Goal: Information Seeking & Learning: Find specific fact

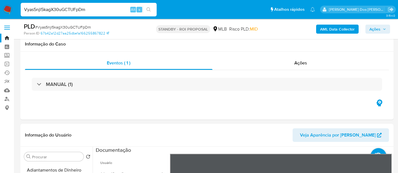
select select "10"
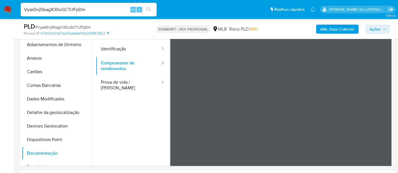
scroll to position [127, 0]
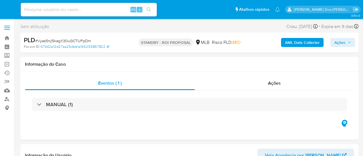
select select "10"
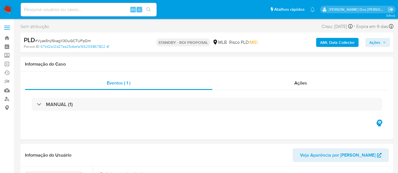
click at [78, 12] on input at bounding box center [89, 9] width 136 height 7
paste input "xS2J48uCETAiF9gUv7oNYauU"
type input "xS2J48uCETAiF9gUv7oNYauU"
select select "10"
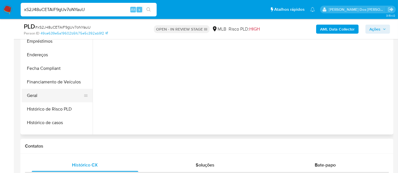
scroll to position [189, 0]
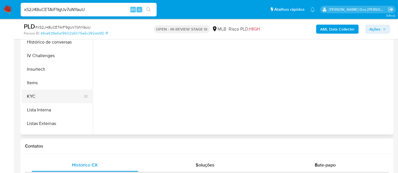
click at [33, 94] on button "KYC" at bounding box center [55, 97] width 66 height 14
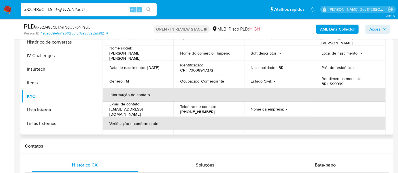
scroll to position [94, 0]
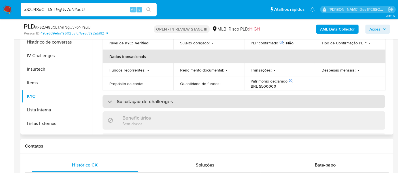
click at [142, 99] on h3 "Solicitação de challenges" at bounding box center [145, 102] width 56 height 6
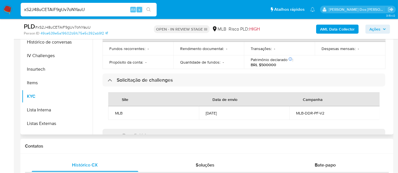
scroll to position [126, 0]
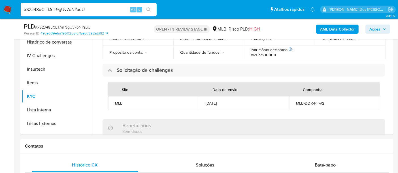
click at [9, 10] on img at bounding box center [8, 10] width 10 height 10
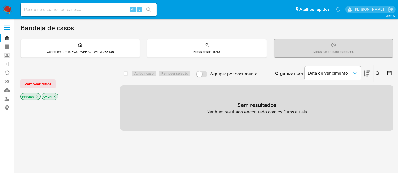
click at [9, 9] on img at bounding box center [8, 10] width 10 height 10
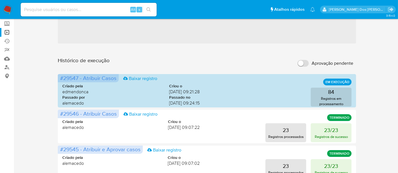
scroll to position [63, 0]
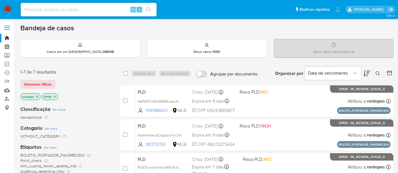
scroll to position [126, 0]
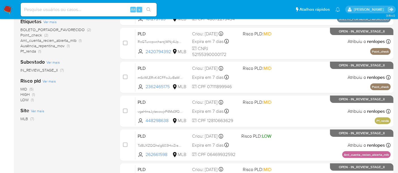
click at [96, 9] on input at bounding box center [89, 9] width 136 height 7
type input "simonelopes0610@gmail.com"
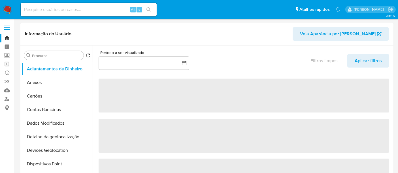
select select "10"
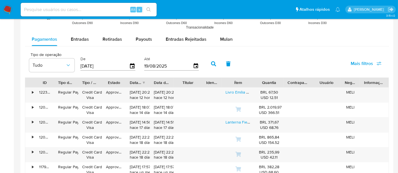
scroll to position [504, 0]
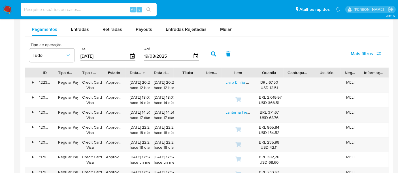
click at [110, 7] on input at bounding box center [89, 9] width 136 height 7
type input "renatolopesfilho1011@gmail.com"
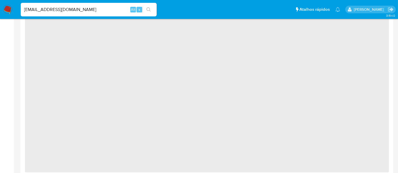
select select "10"
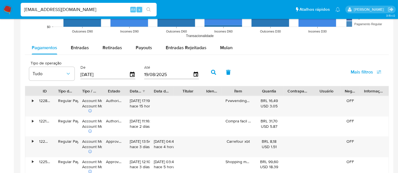
scroll to position [504, 0]
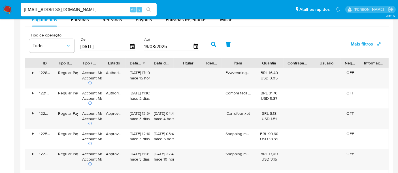
click at [80, 7] on input "renatolopesfilho1011@gmail.com" at bounding box center [89, 9] width 136 height 7
paste input "wJ9X8w25kqnEOwZq1VAse1QB"
type input "wJ9X8w25kqnEOwZq1VAse1QB"
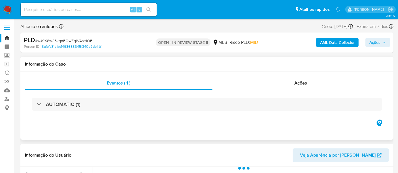
scroll to position [94, 0]
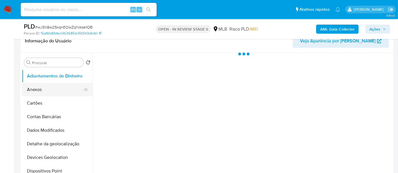
select select "10"
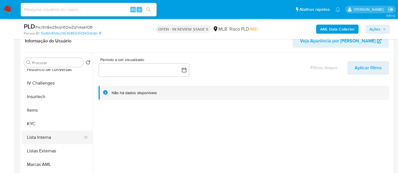
scroll to position [253, 0]
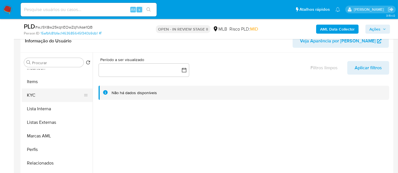
click at [32, 96] on button "KYC" at bounding box center [55, 96] width 66 height 14
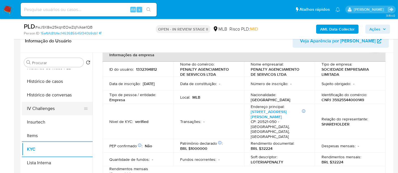
scroll to position [190, 0]
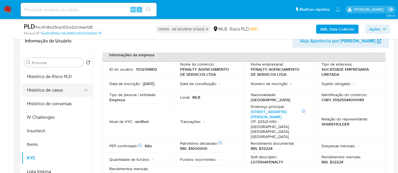
click at [55, 89] on button "Histórico de casos" at bounding box center [55, 91] width 66 height 14
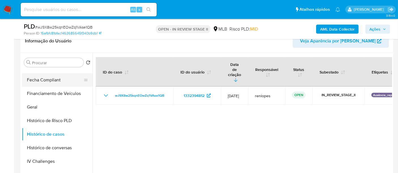
scroll to position [96, 0]
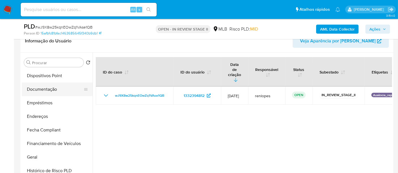
click at [48, 92] on button "Documentação" at bounding box center [55, 90] width 66 height 14
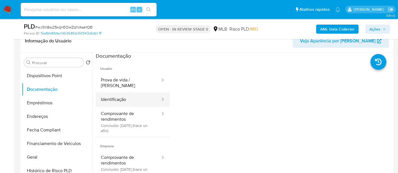
click at [118, 95] on button "Identificação" at bounding box center [128, 100] width 65 height 14
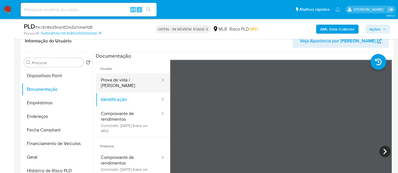
click at [116, 79] on button "Prova de vida / [PERSON_NAME]" at bounding box center [128, 82] width 65 height 19
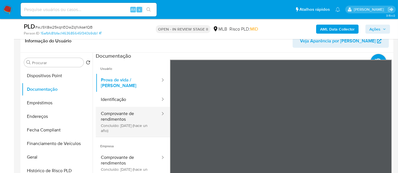
click at [114, 113] on button "Comprovante de rendimentos Concluído: 19/09/2024 (hace un año)" at bounding box center [128, 122] width 65 height 30
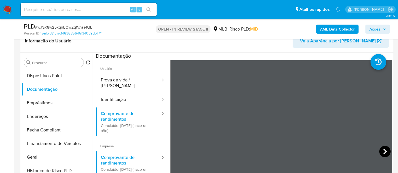
click at [384, 151] on icon at bounding box center [384, 152] width 3 height 6
click at [379, 148] on icon at bounding box center [384, 151] width 11 height 11
click at [246, 54] on section at bounding box center [244, 147] width 296 height 188
click at [103, 94] on button "Identificação" at bounding box center [128, 100] width 65 height 14
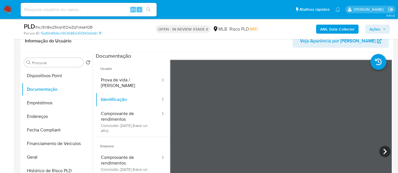
scroll to position [31, 0]
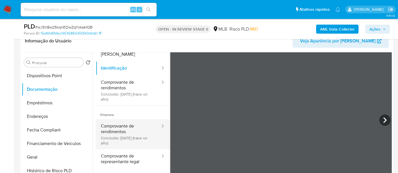
click at [118, 129] on button "Comprovante de rendimentos Concluído: 19/09/2024 (hace un año)" at bounding box center [128, 135] width 65 height 30
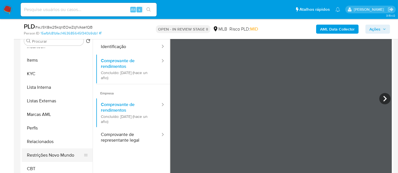
scroll to position [126, 0]
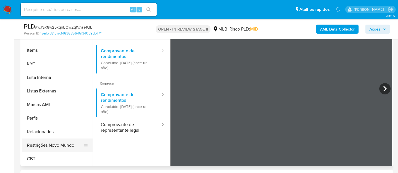
click at [49, 145] on button "Restrições Novo Mundo" at bounding box center [55, 146] width 66 height 14
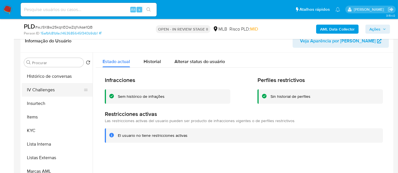
scroll to position [158, 0]
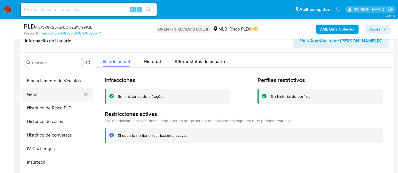
click at [35, 94] on button "Geral" at bounding box center [55, 95] width 66 height 14
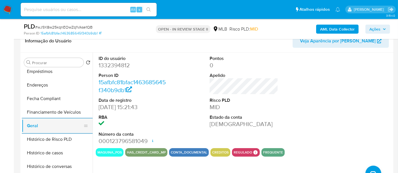
scroll to position [96, 0]
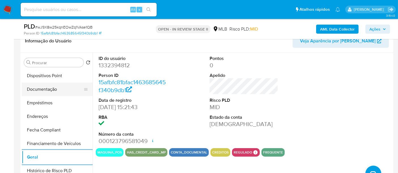
click at [38, 92] on button "Documentação" at bounding box center [55, 90] width 66 height 14
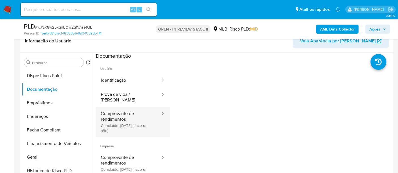
click at [120, 115] on button "Comprovante de rendimentos Concluído: 19/09/2024 (hace un año)" at bounding box center [128, 122] width 65 height 30
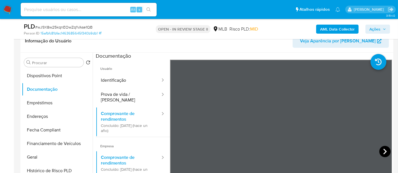
click at [381, 150] on icon at bounding box center [384, 151] width 11 height 11
click at [382, 151] on icon at bounding box center [384, 151] width 11 height 11
click at [79, 6] on input at bounding box center [89, 9] width 136 height 7
paste input "Vyas5njl5kagX30uGCTUFpDm"
type input "Vyas5njl5kagX30uGCTUFpDm"
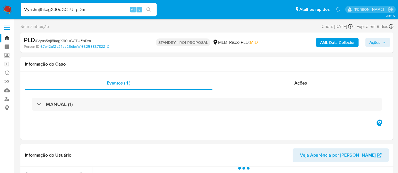
scroll to position [94, 0]
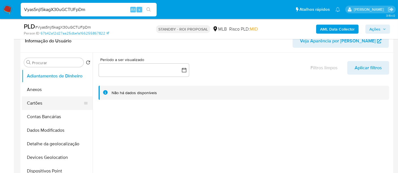
select select "10"
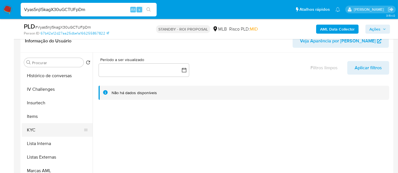
scroll to position [220, 0]
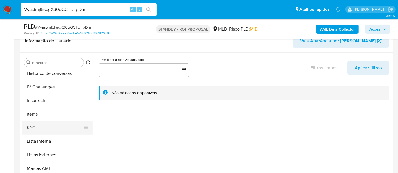
click at [34, 126] on button "KYC" at bounding box center [55, 128] width 66 height 14
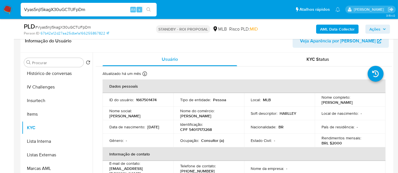
click at [335, 104] on p "Lucieli Lima da Silva" at bounding box center [337, 102] width 31 height 5
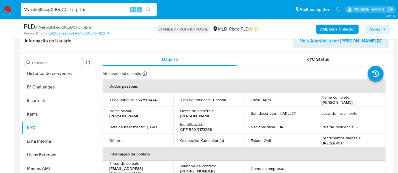
click at [363, 103] on div "Nome completo : Lucieli Lima da Silva" at bounding box center [350, 100] width 57 height 10
drag, startPoint x: 357, startPoint y: 104, endPoint x: 316, endPoint y: 104, distance: 40.2
click at [316, 104] on td "Nome completo : Lucieli Lima da Silva" at bounding box center [350, 100] width 71 height 14
copy p "Lucieli Lima da Silva"
click at [89, 9] on input "Vyas5njl5kagX30uGCTUFpDm" at bounding box center [89, 9] width 136 height 7
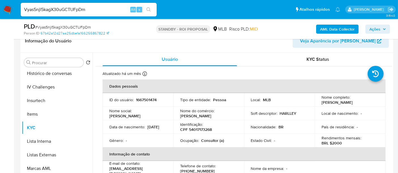
click at [89, 9] on input "Vyas5njl5kagX30uGCTUFpDm" at bounding box center [89, 9] width 136 height 7
paste input "AegzHdvFfUxckvUaK6vJe7qq"
type input "AegzHdvFfUxckvUaK6vJe7qq"
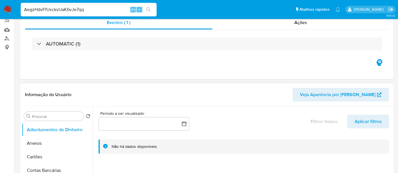
select select "10"
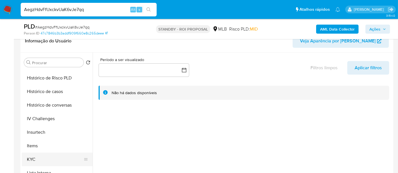
scroll to position [220, 0]
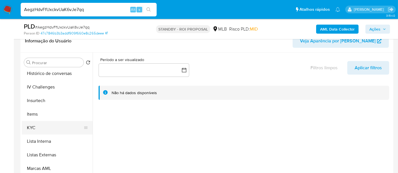
click at [32, 127] on button "KYC" at bounding box center [55, 128] width 66 height 14
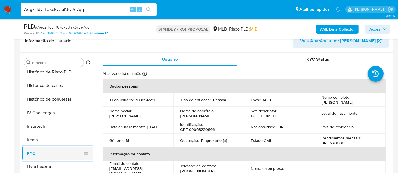
scroll to position [188, 0]
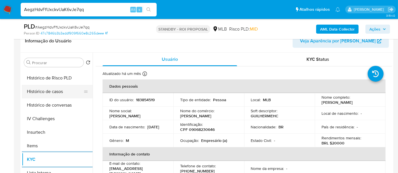
click at [48, 91] on button "Histórico de casos" at bounding box center [55, 92] width 66 height 14
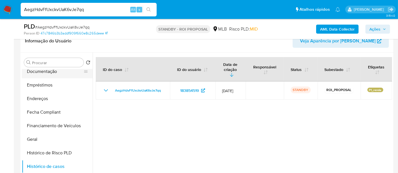
scroll to position [94, 0]
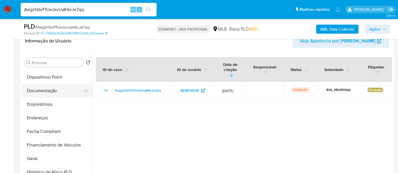
click at [50, 92] on button "Documentação" at bounding box center [55, 91] width 66 height 14
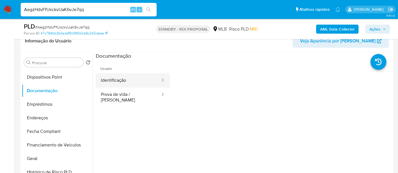
click at [122, 78] on button "Identificação" at bounding box center [128, 80] width 65 height 14
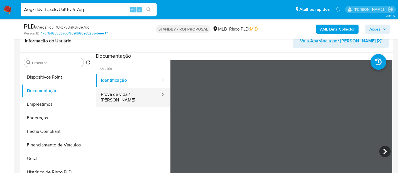
click at [120, 91] on button "Prova de vida / [PERSON_NAME]" at bounding box center [128, 97] width 65 height 19
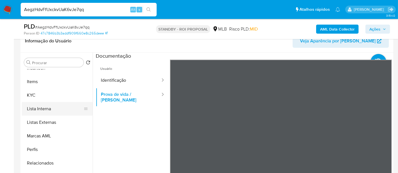
scroll to position [189, 0]
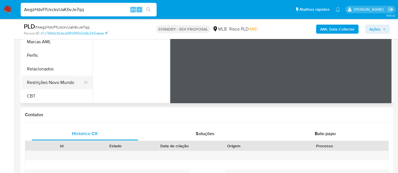
click at [61, 85] on button "Restrições Novo Mundo" at bounding box center [55, 83] width 66 height 14
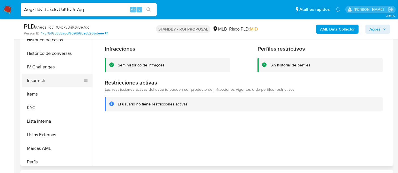
scroll to position [158, 0]
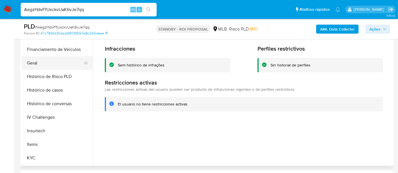
click at [32, 62] on button "Geral" at bounding box center [55, 63] width 66 height 14
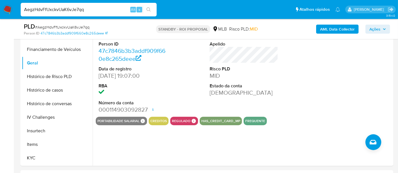
click at [98, 10] on input "AegzHdvFfUxckvUaK6vJe7qq" at bounding box center [89, 9] width 136 height 7
paste input "HaIshVHevcEyGazsvbi7xJhk"
type input "HaIshVHevcEyGazsvbi7xJhk"
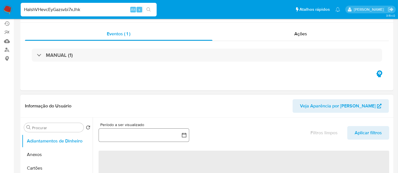
select select "10"
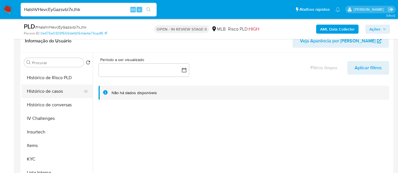
scroll to position [220, 0]
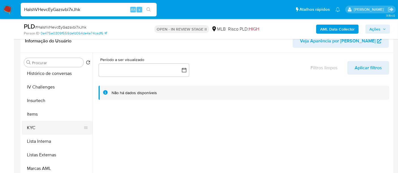
click at [34, 124] on button "KYC" at bounding box center [55, 128] width 66 height 14
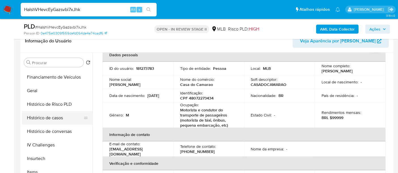
scroll to position [157, 0]
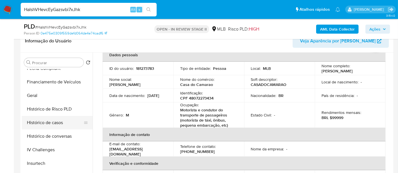
click at [58, 122] on button "Histórico de casos" at bounding box center [55, 123] width 66 height 14
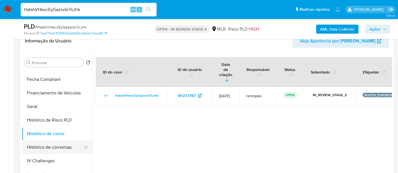
scroll to position [94, 0]
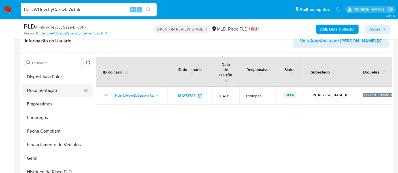
click at [50, 90] on button "Documentação" at bounding box center [55, 91] width 66 height 14
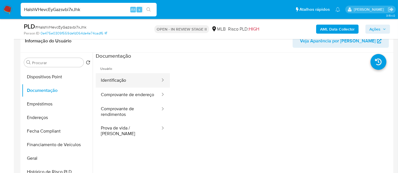
click at [118, 79] on button "Identificação" at bounding box center [128, 80] width 65 height 14
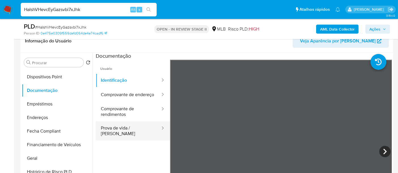
click at [117, 136] on button "Prova de vida / [PERSON_NAME]" at bounding box center [128, 131] width 65 height 19
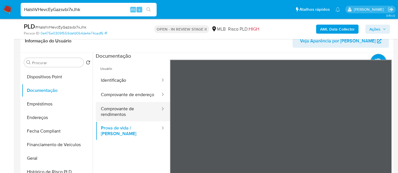
click at [120, 113] on button "Comprovante de rendimentos" at bounding box center [128, 111] width 65 height 19
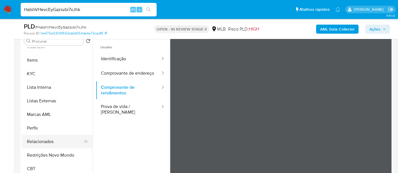
scroll to position [126, 0]
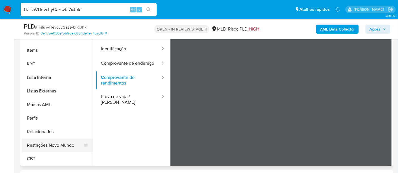
click at [52, 145] on button "Restrições Novo Mundo" at bounding box center [55, 146] width 66 height 14
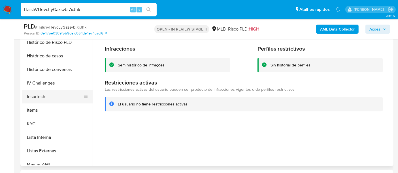
scroll to position [158, 0]
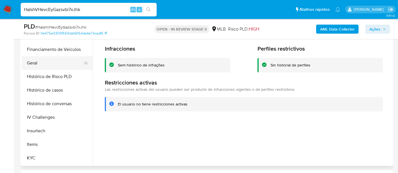
click at [35, 62] on button "Geral" at bounding box center [55, 63] width 66 height 14
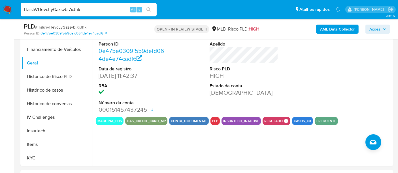
click at [80, 11] on input "HaIshVHevcEyGazsvbi7xJhk" at bounding box center [89, 9] width 136 height 7
paste input "ePbR7kXNn9Q86LIqewXMMdX"
type input "HePbR7kXNn9Q86LIqewXMMdX"
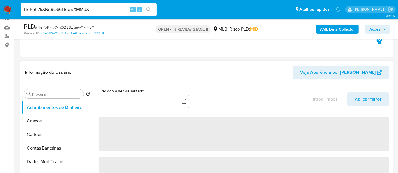
scroll to position [94, 0]
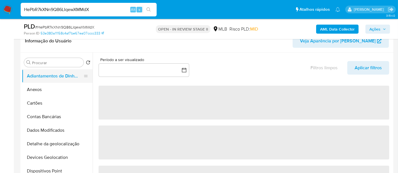
select select "10"
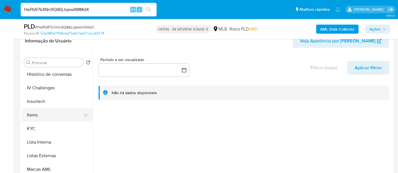
scroll to position [220, 0]
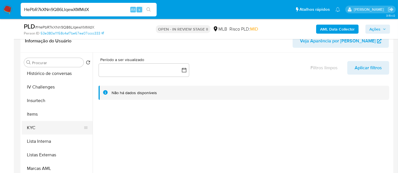
drag, startPoint x: 32, startPoint y: 128, endPoint x: 35, endPoint y: 128, distance: 3.2
click at [32, 128] on button "KYC" at bounding box center [55, 128] width 66 height 14
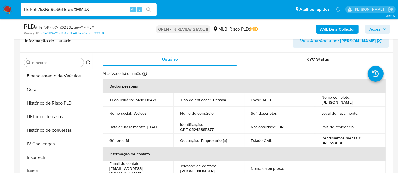
scroll to position [157, 0]
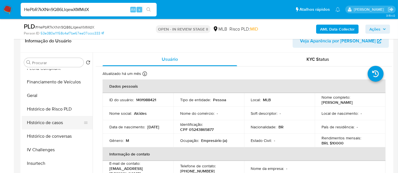
click at [60, 123] on button "Histórico de casos" at bounding box center [55, 123] width 66 height 14
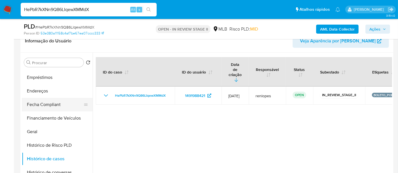
scroll to position [94, 0]
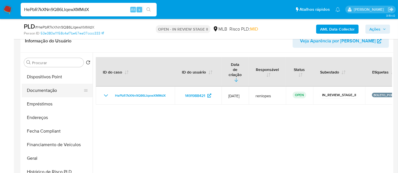
click at [49, 90] on button "Documentação" at bounding box center [55, 91] width 66 height 14
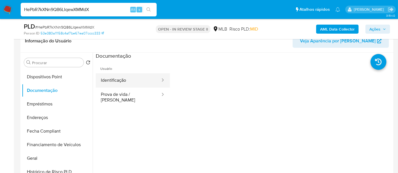
click at [120, 82] on button "Identificação" at bounding box center [128, 80] width 65 height 14
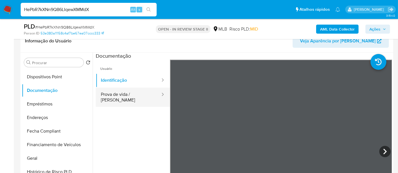
click at [141, 94] on button "Prova de vida / [PERSON_NAME]" at bounding box center [128, 97] width 65 height 19
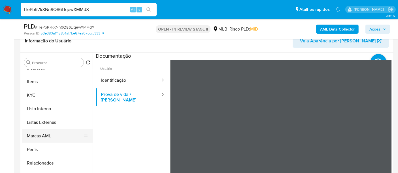
scroll to position [126, 0]
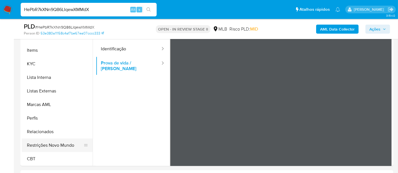
click at [63, 142] on button "Restrições Novo Mundo" at bounding box center [55, 146] width 66 height 14
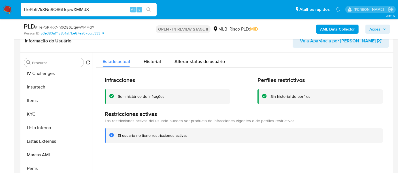
scroll to position [158, 0]
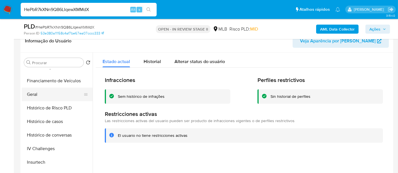
click at [33, 96] on button "Geral" at bounding box center [55, 95] width 66 height 14
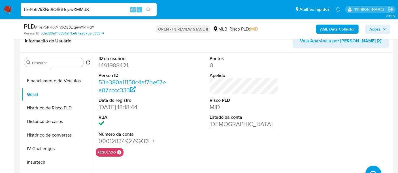
click at [90, 8] on input "HePbR7kXNn9Q86LIqewXMMdX" at bounding box center [89, 9] width 136 height 7
paste input "vgeHmsJytecowjrP4Md3fQAy"
type input "vgeHmsJytecowjrP4Md3fQAy"
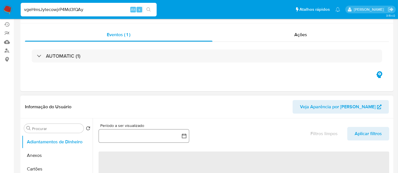
select select "10"
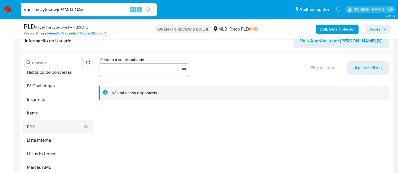
scroll to position [252, 0]
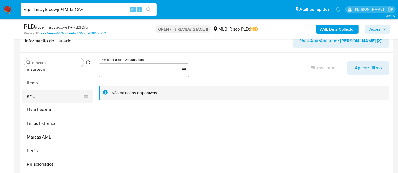
click at [34, 96] on button "KYC" at bounding box center [55, 97] width 66 height 14
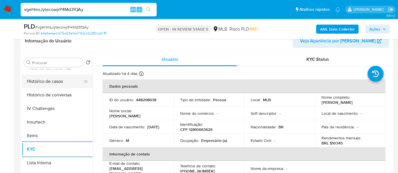
scroll to position [189, 0]
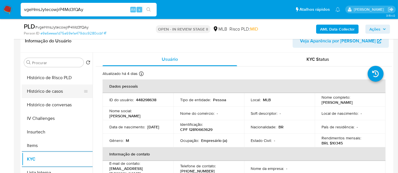
click at [47, 89] on button "Histórico de casos" at bounding box center [55, 92] width 66 height 14
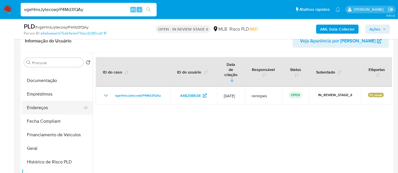
scroll to position [94, 0]
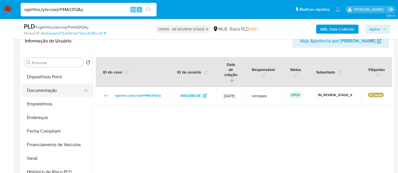
click at [48, 89] on button "Documentação" at bounding box center [55, 91] width 66 height 14
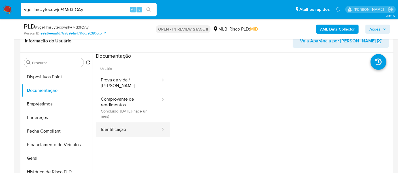
click at [119, 125] on button "Identificação" at bounding box center [128, 130] width 65 height 14
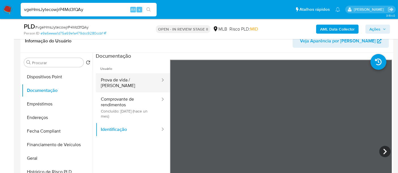
click at [134, 80] on button "Prova de vida / [PERSON_NAME]" at bounding box center [128, 82] width 65 height 19
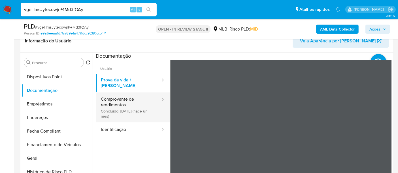
click at [122, 104] on button "Comprovante de rendimentos Concluído: 21/07/2025 (hace un mes)" at bounding box center [128, 108] width 65 height 30
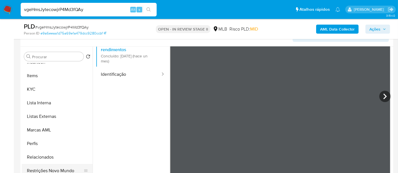
scroll to position [157, 0]
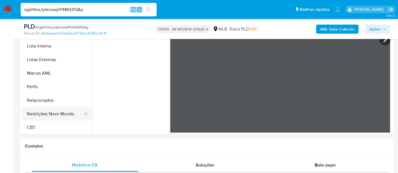
click at [64, 114] on button "Restrições Novo Mundo" at bounding box center [55, 114] width 66 height 14
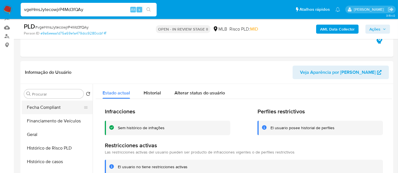
scroll to position [127, 0]
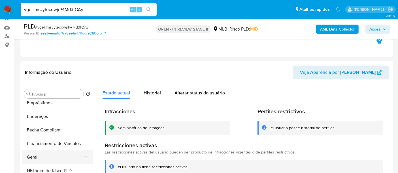
click at [38, 154] on button "Geral" at bounding box center [55, 158] width 66 height 14
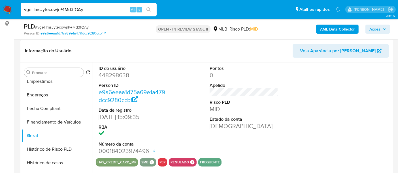
scroll to position [94, 0]
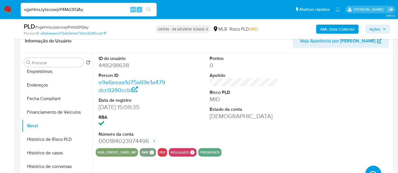
click at [83, 8] on input "vgeHmsJytecowjrP4Md3fQAy" at bounding box center [89, 9] width 136 height 7
paste input "Tz8UXZQQhslg603HwZrap6YU"
type input "Tz8UXZQQhslg603HwZrap6YU"
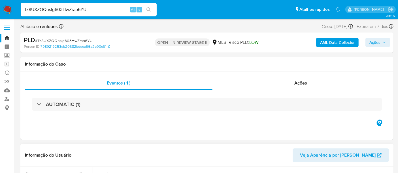
select select "10"
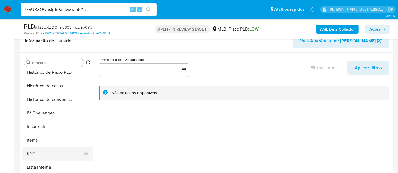
scroll to position [220, 0]
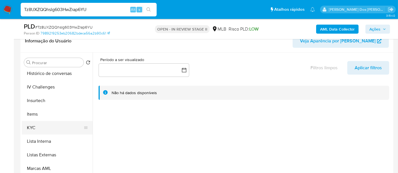
click at [33, 127] on button "KYC" at bounding box center [55, 128] width 66 height 14
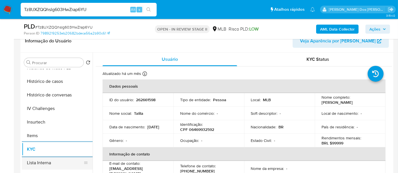
scroll to position [189, 0]
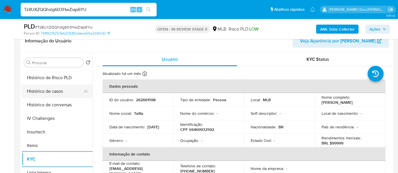
click at [48, 92] on button "Histórico de casos" at bounding box center [55, 92] width 66 height 14
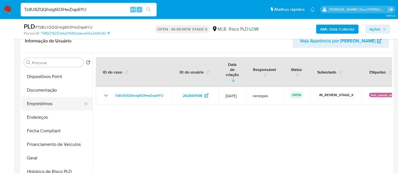
scroll to position [94, 0]
click at [50, 91] on button "Documentação" at bounding box center [55, 91] width 66 height 14
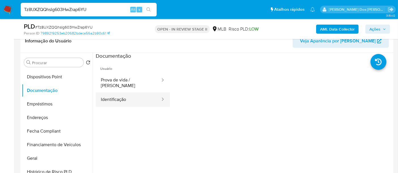
click at [108, 95] on button "Identificação" at bounding box center [128, 100] width 65 height 14
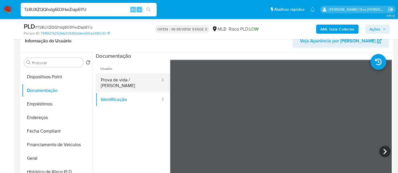
click at [135, 80] on button "Prova de vida / [PERSON_NAME]" at bounding box center [128, 82] width 65 height 19
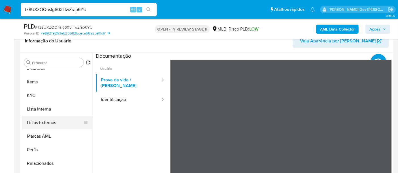
scroll to position [253, 0]
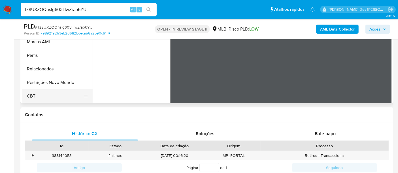
drag, startPoint x: 54, startPoint y: 81, endPoint x: 80, endPoint y: 97, distance: 30.0
click at [54, 81] on button "Restrições Novo Mundo" at bounding box center [57, 83] width 71 height 14
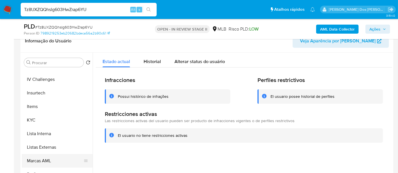
scroll to position [158, 0]
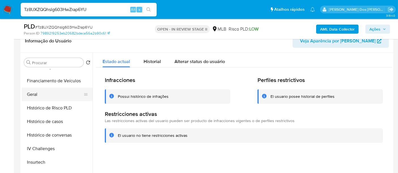
drag, startPoint x: 34, startPoint y: 97, endPoint x: 66, endPoint y: 96, distance: 32.0
click at [34, 96] on button "Geral" at bounding box center [55, 95] width 66 height 14
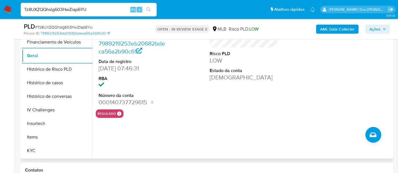
scroll to position [189, 0]
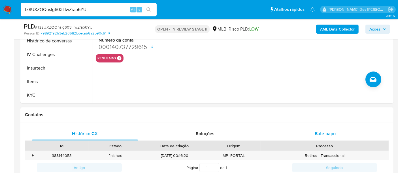
click at [324, 131] on span "Bate-papo" at bounding box center [325, 134] width 21 height 7
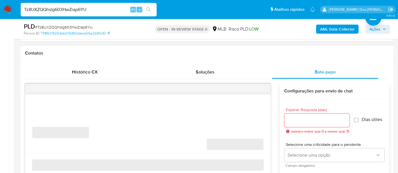
scroll to position [252, 0]
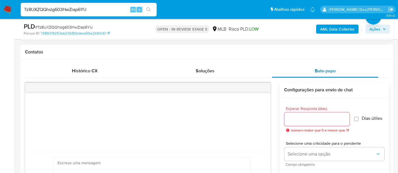
click at [310, 70] on div "Bate-papo" at bounding box center [325, 71] width 107 height 14
click at [203, 71] on span "Soluções" at bounding box center [205, 71] width 19 height 7
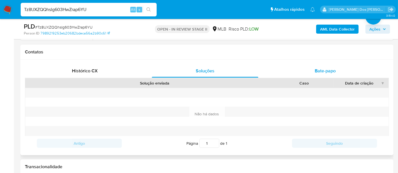
click at [321, 69] on span "Bate-papo" at bounding box center [325, 71] width 21 height 7
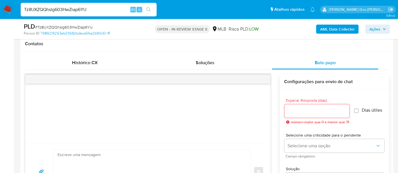
scroll to position [220, 0]
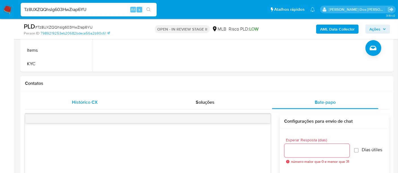
click at [90, 104] on span "Histórico CX" at bounding box center [85, 102] width 26 height 7
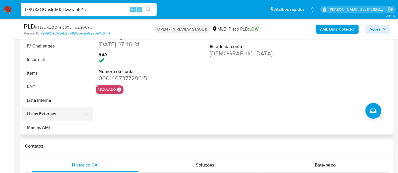
scroll to position [221, 0]
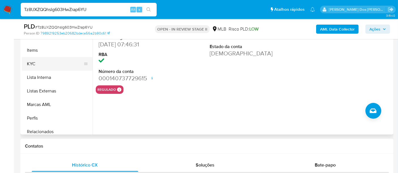
click at [32, 62] on button "KYC" at bounding box center [55, 64] width 66 height 14
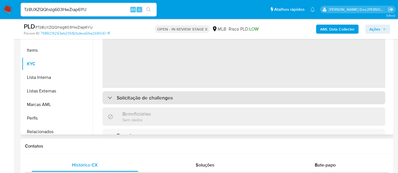
click at [159, 99] on h3 "Solicitação de challenges" at bounding box center [145, 98] width 56 height 6
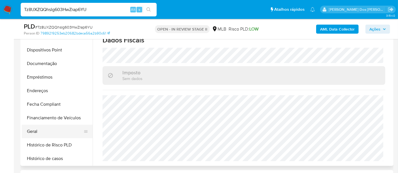
scroll to position [32, 0]
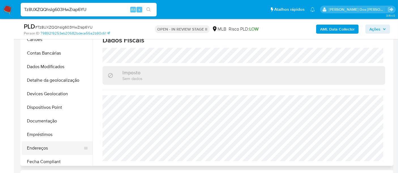
drag, startPoint x: 41, startPoint y: 147, endPoint x: 54, endPoint y: 135, distance: 17.7
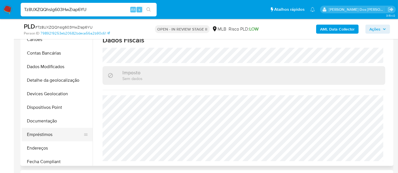
click at [41, 147] on button "Endereços" at bounding box center [57, 149] width 71 height 14
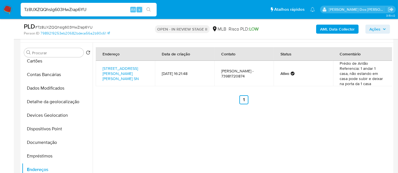
scroll to position [94, 0]
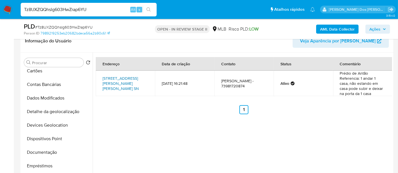
click at [121, 82] on link "Rua 15 De Novembro Sn, Presidente Tancredo Neves, Bahia, 45416959, Brasil SN" at bounding box center [121, 84] width 36 height 16
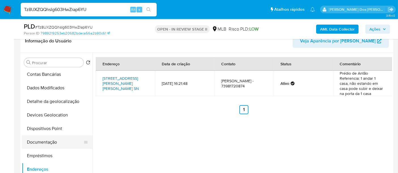
scroll to position [63, 0]
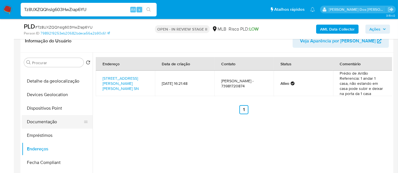
click at [49, 121] on button "Documentação" at bounding box center [55, 122] width 66 height 14
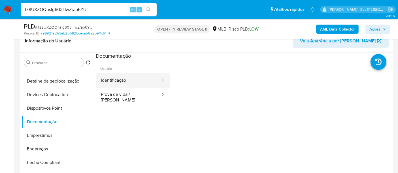
click at [126, 80] on button "Identificação" at bounding box center [128, 80] width 65 height 14
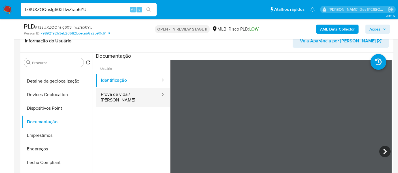
click at [121, 95] on button "Prova de vida / [PERSON_NAME]" at bounding box center [128, 97] width 65 height 19
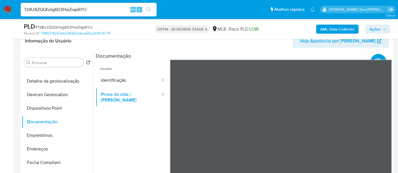
click at [99, 6] on input "Tz8UXZQQhslg603HwZrap6YU" at bounding box center [89, 9] width 136 height 7
paste input "m6cWLERxK4CFFoJLvBaWNrVN"
type input "m6cWLERxK4CFFoJLvBaWNrVN"
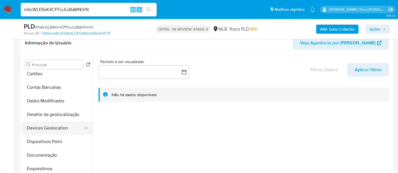
scroll to position [126, 0]
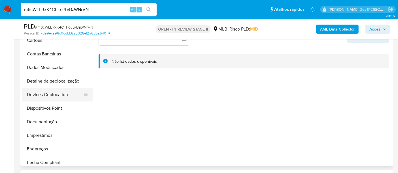
select select "10"
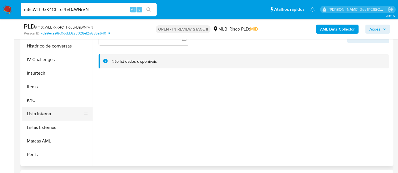
scroll to position [220, 0]
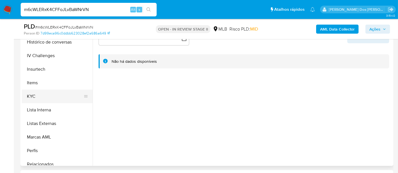
click at [33, 96] on button "KYC" at bounding box center [55, 97] width 66 height 14
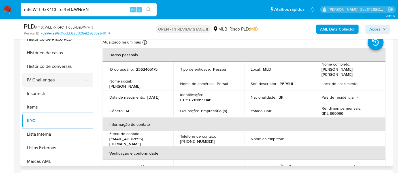
scroll to position [157, 0]
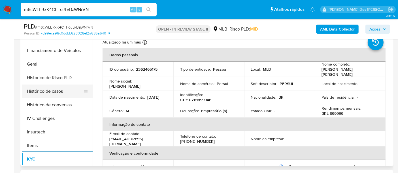
click at [51, 89] on button "Histórico de casos" at bounding box center [55, 92] width 66 height 14
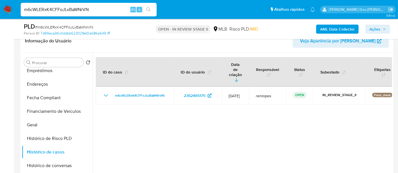
scroll to position [63, 0]
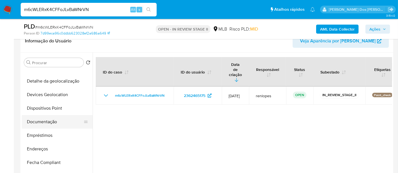
click at [44, 119] on button "Documentação" at bounding box center [55, 122] width 66 height 14
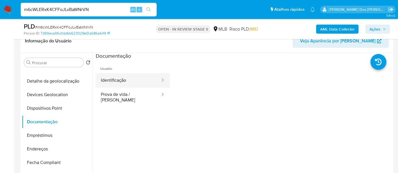
click at [123, 82] on button "Identificação" at bounding box center [128, 80] width 65 height 14
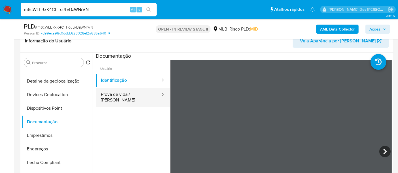
click at [133, 93] on button "Prova de vida / [PERSON_NAME]" at bounding box center [128, 97] width 65 height 19
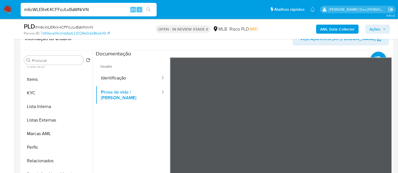
scroll to position [126, 0]
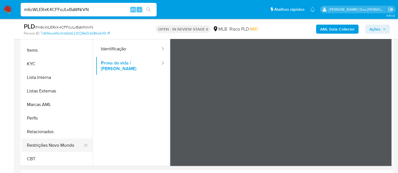
click at [55, 145] on button "Restrições Novo Mundo" at bounding box center [55, 146] width 66 height 14
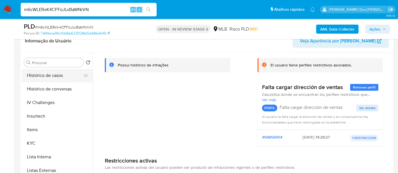
scroll to position [158, 0]
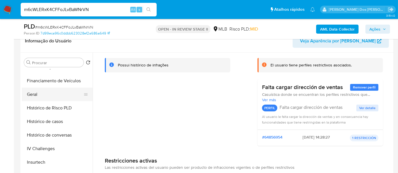
click at [33, 94] on button "Geral" at bounding box center [55, 95] width 66 height 14
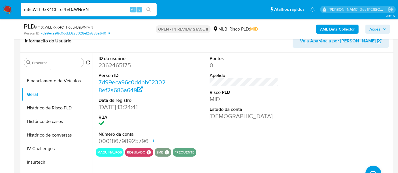
click at [96, 10] on input "m6cWLERxK4CFFoJLvBaWNrVN" at bounding box center [89, 9] width 136 height 7
paste input "ThdmrJbtC0jYc6hXieRFXtln"
type input "ThdmrJbtC0jYc6hXieRFXtln"
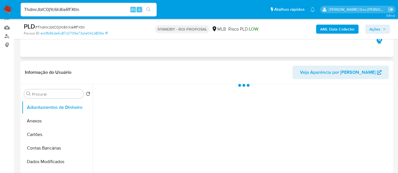
scroll to position [94, 0]
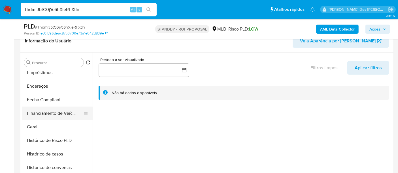
select select "10"
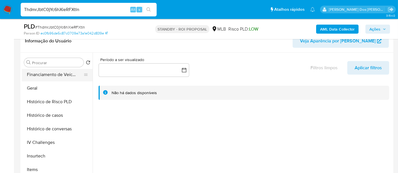
scroll to position [189, 0]
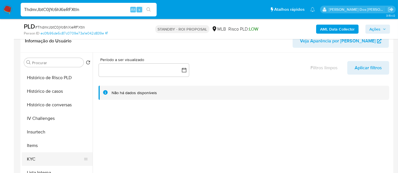
click at [31, 158] on button "KYC" at bounding box center [55, 160] width 66 height 14
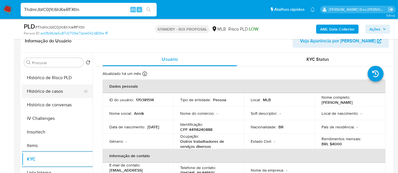
click at [51, 89] on button "Histórico de casos" at bounding box center [55, 92] width 66 height 14
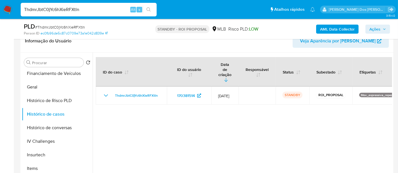
scroll to position [94, 0]
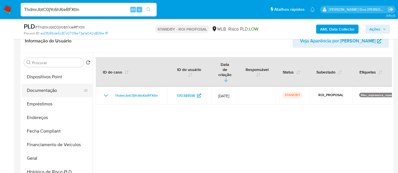
click at [49, 92] on button "Documentação" at bounding box center [55, 91] width 66 height 14
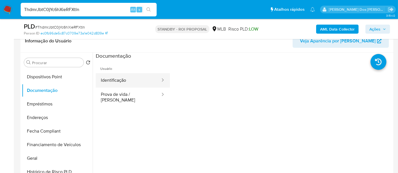
click at [121, 80] on button "Identificação" at bounding box center [128, 80] width 65 height 14
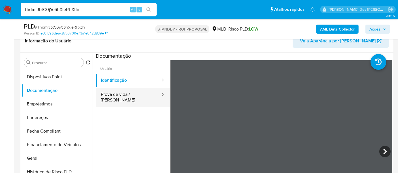
click at [130, 95] on button "Prova de vida / [PERSON_NAME]" at bounding box center [128, 97] width 65 height 19
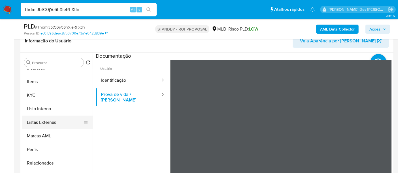
scroll to position [157, 0]
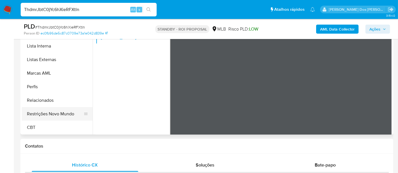
click at [63, 111] on button "Restrições Novo Mundo" at bounding box center [55, 114] width 66 height 14
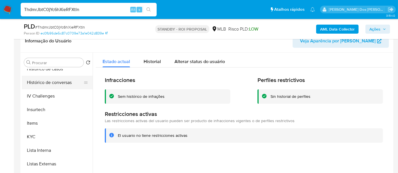
scroll to position [158, 0]
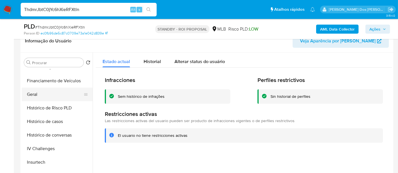
click at [35, 94] on button "Geral" at bounding box center [55, 95] width 66 height 14
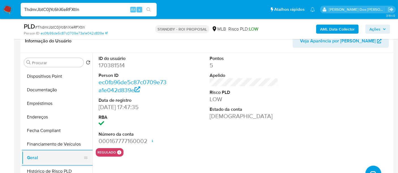
scroll to position [64, 0]
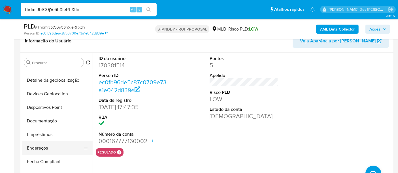
click at [43, 145] on button "Endereços" at bounding box center [55, 149] width 66 height 14
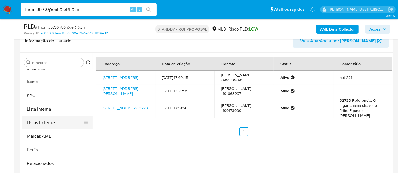
scroll to position [253, 0]
click at [32, 93] on button "KYC" at bounding box center [55, 96] width 66 height 14
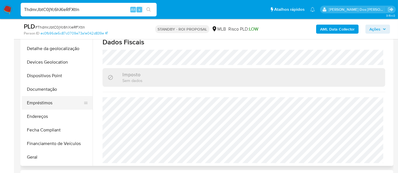
scroll to position [64, 0]
click at [44, 90] on button "Documentação" at bounding box center [55, 90] width 66 height 14
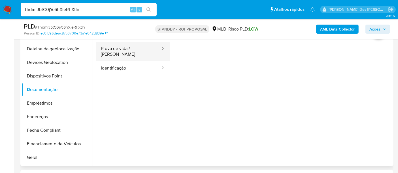
click at [118, 51] on button "Prova de vida / [PERSON_NAME]" at bounding box center [128, 51] width 65 height 19
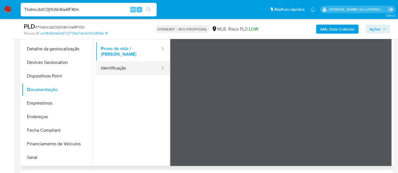
click at [124, 63] on button "Identificação" at bounding box center [128, 68] width 65 height 14
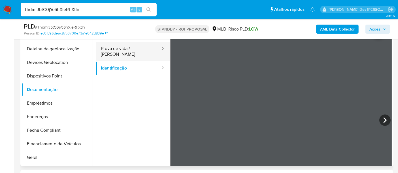
drag, startPoint x: 128, startPoint y: 50, endPoint x: 132, endPoint y: 52, distance: 5.1
click at [128, 50] on button "Prova de vida / [PERSON_NAME]" at bounding box center [128, 51] width 65 height 19
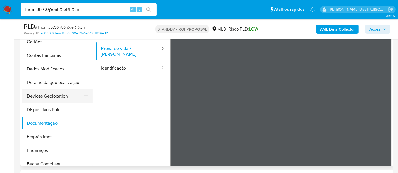
scroll to position [1, 0]
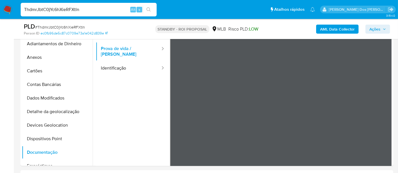
click at [92, 10] on input "ThdmrJbtC0jYc6hXieRFXtln" at bounding box center [89, 9] width 136 height 7
paste input "6U4li2MeYCeYiy6XZr9AEh7c"
type input "6U4li2MeYCeYiy6XZr9AEh7c"
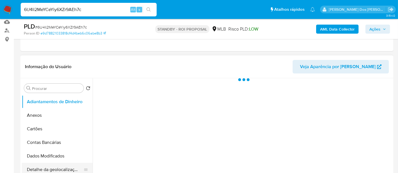
scroll to position [126, 0]
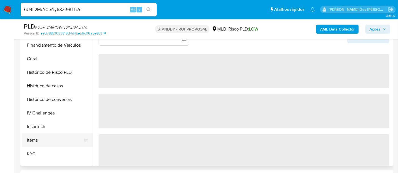
select select "10"
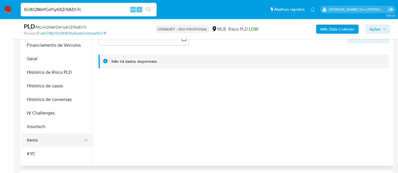
scroll to position [189, 0]
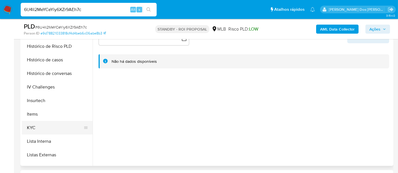
click at [29, 128] on button "KYC" at bounding box center [55, 128] width 66 height 14
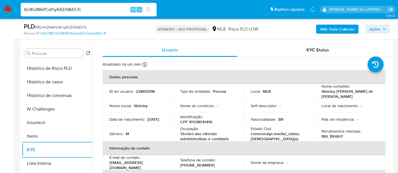
scroll to position [94, 0]
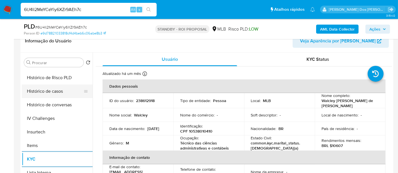
click at [54, 92] on button "Histórico de casos" at bounding box center [55, 92] width 66 height 14
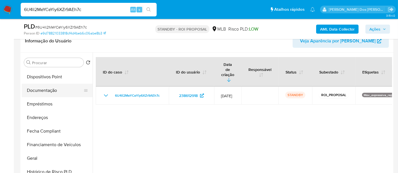
click at [44, 88] on button "Documentação" at bounding box center [55, 91] width 66 height 14
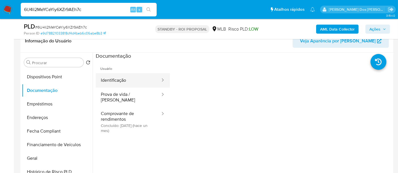
click at [116, 79] on button "Identificação" at bounding box center [128, 80] width 65 height 14
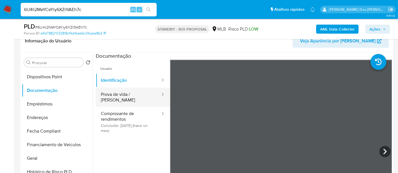
click at [123, 93] on button "Prova de vida / [PERSON_NAME]" at bounding box center [128, 97] width 65 height 19
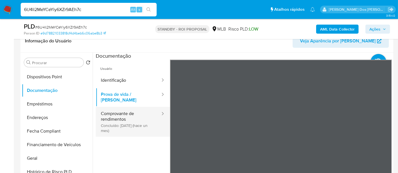
click at [114, 113] on button "Comprovante de rendimentos Concluído: 17/07/2025 (hace un mes)" at bounding box center [128, 122] width 65 height 30
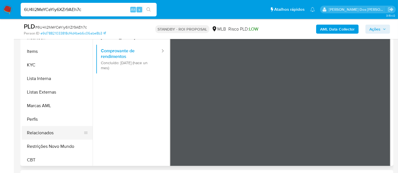
scroll to position [252, 0]
click at [53, 144] on button "Restrições Novo Mundo" at bounding box center [55, 147] width 66 height 14
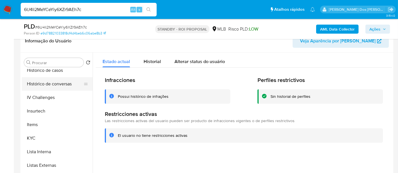
scroll to position [157, 0]
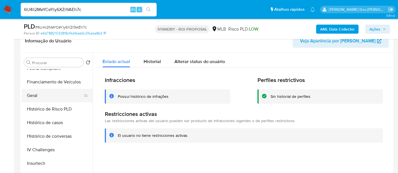
click at [38, 98] on button "Geral" at bounding box center [55, 96] width 66 height 14
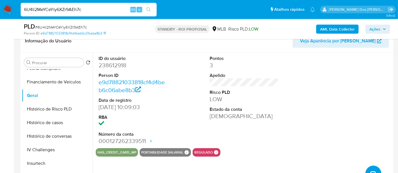
click at [89, 12] on input "6U4li2MeYCeYiy6XZr9AEh7c" at bounding box center [89, 9] width 136 height 7
paste input "DjqLPjkNnI8JSrHApEiSP8Ly"
type input "DjqLPjkNnI8JSrHApEiSP8Ly"
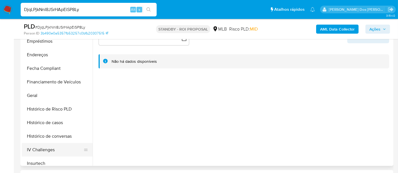
scroll to position [189, 0]
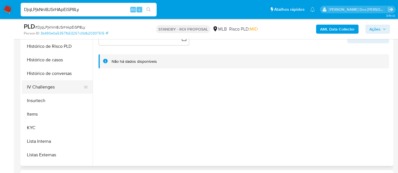
select select "10"
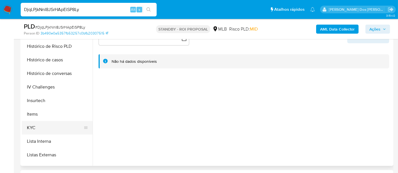
click at [34, 124] on button "KYC" at bounding box center [55, 128] width 66 height 14
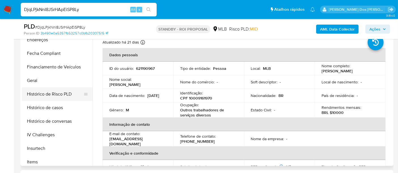
scroll to position [126, 0]
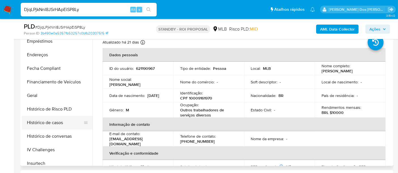
click at [44, 121] on button "Histórico de casos" at bounding box center [55, 123] width 66 height 14
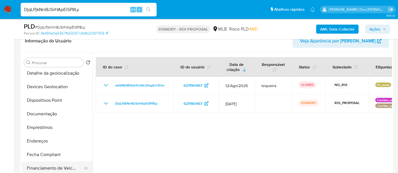
scroll to position [31, 0]
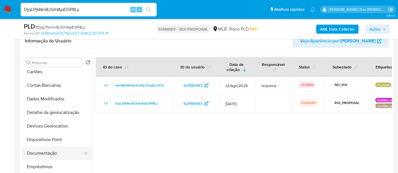
click at [42, 149] on button "Documentação" at bounding box center [55, 154] width 66 height 14
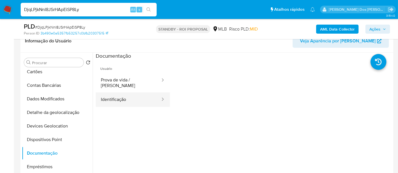
click at [124, 96] on button "Identificação" at bounding box center [128, 100] width 65 height 14
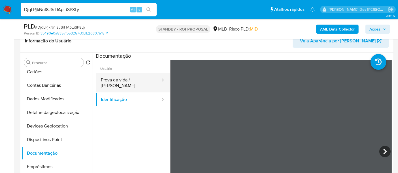
click at [113, 78] on button "Prova de vida / [PERSON_NAME]" at bounding box center [128, 82] width 65 height 19
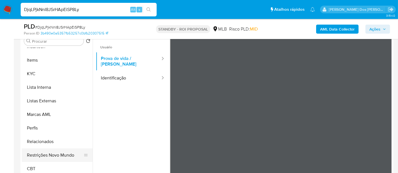
scroll to position [126, 0]
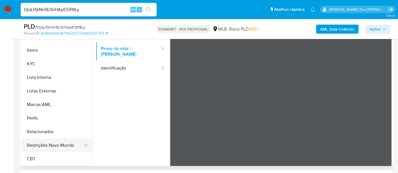
click at [51, 145] on button "Restrições Novo Mundo" at bounding box center [55, 146] width 66 height 14
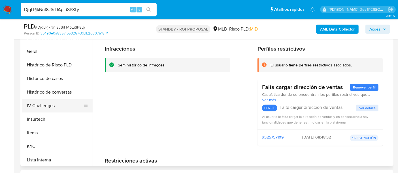
scroll to position [158, 0]
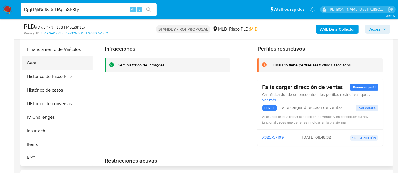
click at [35, 64] on button "Geral" at bounding box center [55, 63] width 66 height 14
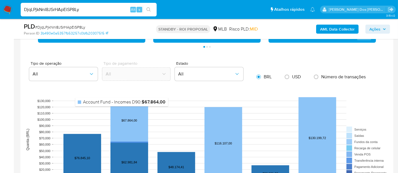
scroll to position [567, 0]
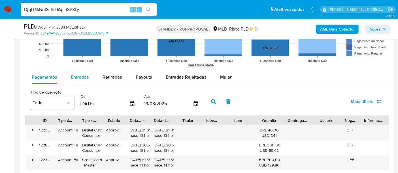
click at [77, 75] on span "Entradas" at bounding box center [80, 77] width 18 height 7
select select "10"
click at [130, 103] on icon "button" at bounding box center [133, 104] width 10 height 10
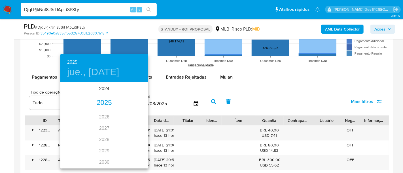
click at [109, 102] on div "2025" at bounding box center [104, 102] width 88 height 11
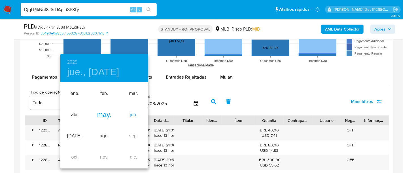
click at [130, 116] on div "jun." at bounding box center [133, 115] width 29 height 21
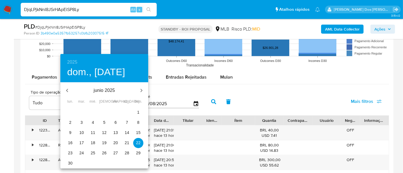
click at [71, 122] on p "2" at bounding box center [70, 123] width 2 height 6
type input "02/06/2025"
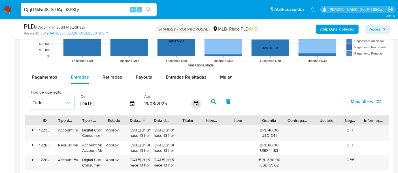
click at [194, 102] on icon "button" at bounding box center [196, 103] width 5 height 5
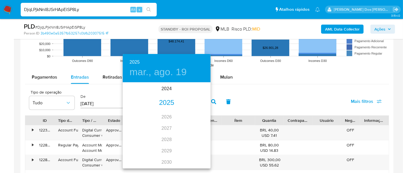
click at [172, 103] on div "2025" at bounding box center [167, 102] width 88 height 11
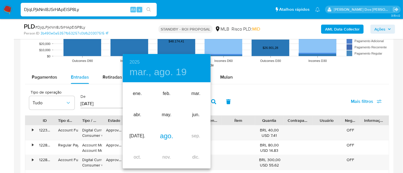
click at [172, 138] on div "ago." at bounding box center [166, 136] width 29 height 21
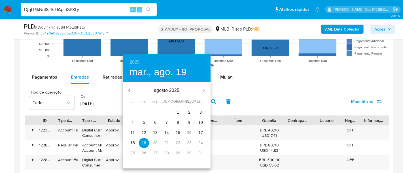
click at [177, 132] on p "15" at bounding box center [178, 133] width 5 height 6
type input "15/08/2025"
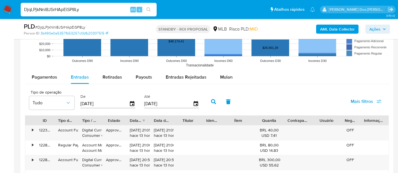
click at [357, 101] on span "Mais filtros" at bounding box center [362, 102] width 22 height 14
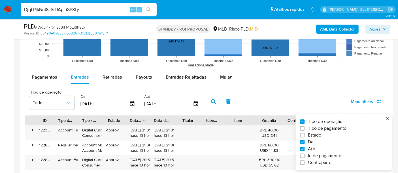
click at [317, 136] on span "Estado" at bounding box center [314, 136] width 13 height 6
click at [305, 136] on input "Estado" at bounding box center [302, 135] width 5 height 5
checkbox input "true"
type input "02/06/2025"
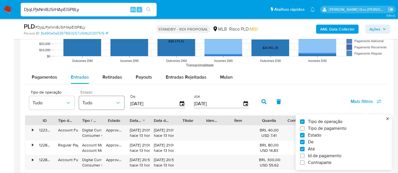
click at [116, 102] on icon "button" at bounding box center [118, 103] width 6 height 6
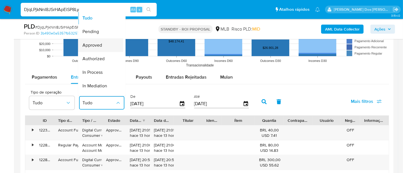
click at [94, 46] on span "Approved" at bounding box center [92, 46] width 20 height 6
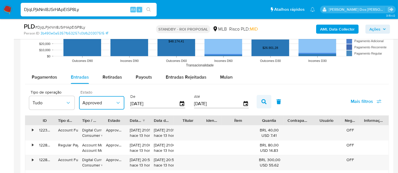
click at [258, 103] on button "button" at bounding box center [264, 102] width 15 height 14
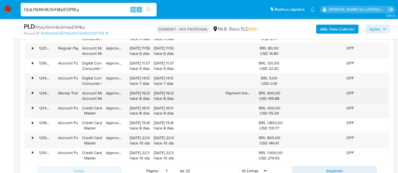
scroll to position [693, 0]
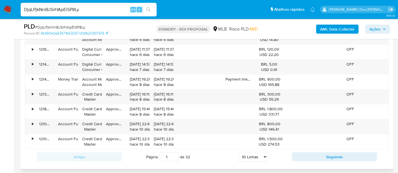
click at [261, 154] on select "5 Linhas 10 Linhas 20 Linhas 25 Linhas 50 Linhas 100 Linhas" at bounding box center [253, 157] width 29 height 10
select select "100"
click at [239, 152] on select "5 Linhas 10 Linhas 20 Linhas 25 Linhas 50 Linhas 100 Linhas" at bounding box center [253, 157] width 29 height 10
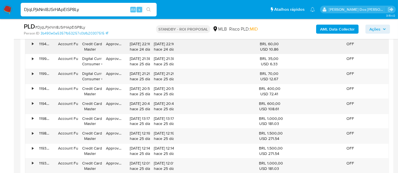
scroll to position [1984, 0]
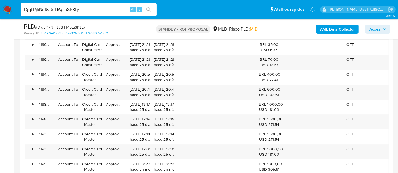
click at [94, 8] on input "DjqLPjkNnI8JSrHApEiSP8Ly" at bounding box center [89, 9] width 136 height 7
paste input "9ZUR0UG7aSFTaiNJMwsQ3Ak9"
type input "9ZUR0UG7aSFTaiNJMwsQ3Ak9"
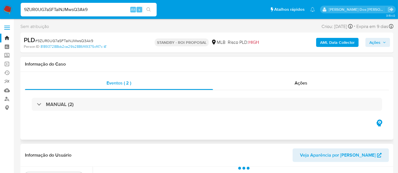
scroll to position [63, 0]
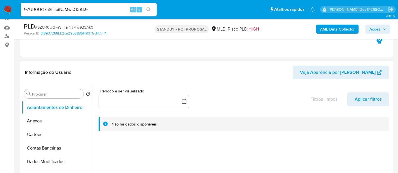
select select "10"
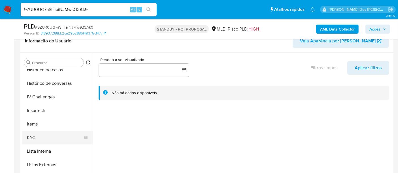
scroll to position [220, 0]
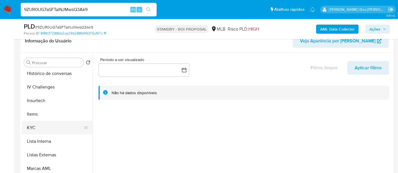
click at [31, 128] on button "KYC" at bounding box center [55, 128] width 66 height 14
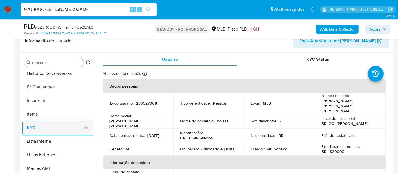
scroll to position [197, 0]
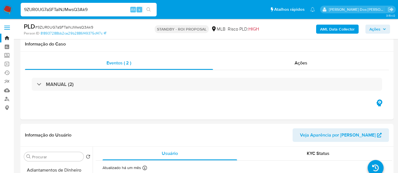
select select "10"
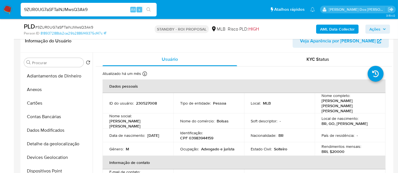
scroll to position [189, 0]
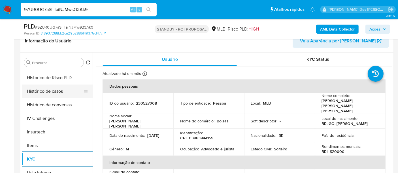
click at [55, 93] on button "Histórico de casos" at bounding box center [55, 92] width 66 height 14
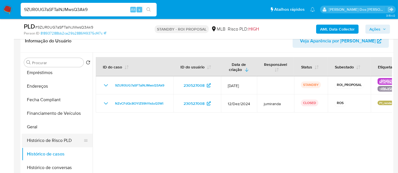
scroll to position [94, 0]
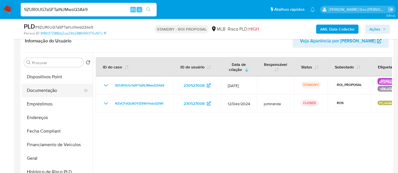
click at [44, 94] on button "Documentação" at bounding box center [55, 91] width 66 height 14
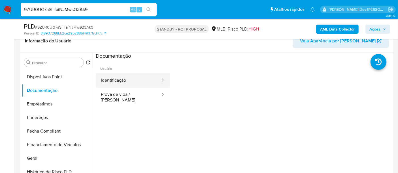
click at [120, 80] on button "Identificação" at bounding box center [128, 80] width 65 height 14
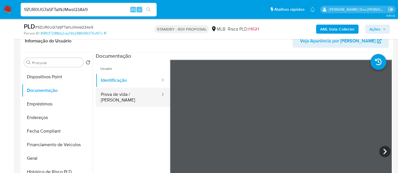
click at [138, 95] on button "Prova de vida / [PERSON_NAME]" at bounding box center [128, 97] width 65 height 19
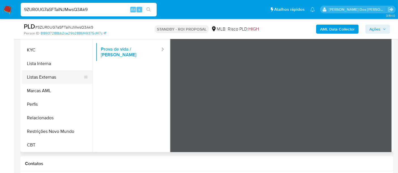
scroll to position [157, 0]
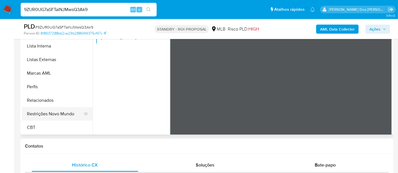
click at [61, 111] on button "Restrições Novo Mundo" at bounding box center [55, 114] width 66 height 14
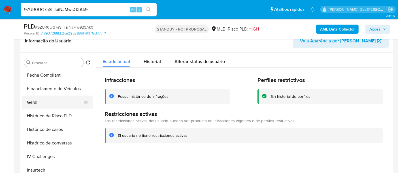
scroll to position [127, 0]
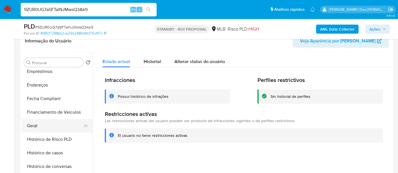
click at [38, 128] on button "Geral" at bounding box center [55, 126] width 66 height 14
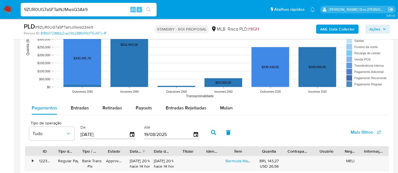
scroll to position [567, 0]
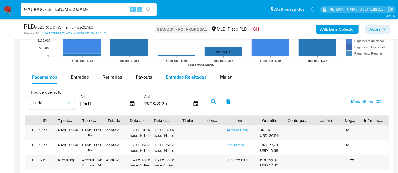
click at [171, 78] on span "Entradas Rejeitadas" at bounding box center [186, 77] width 41 height 7
select select "10"
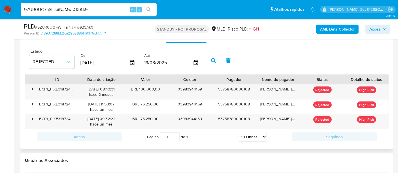
scroll to position [598, 0]
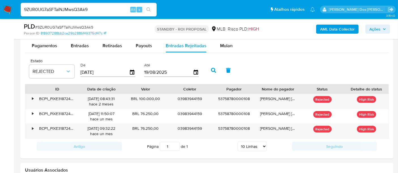
click at [63, 9] on input "9ZUR0UG7aSFTaiNJMwsQ3Ak9" at bounding box center [89, 9] width 136 height 7
paste input "BbaSc0cyMDb13woo8zgu7WEY"
type input "BbaSc0cyMDb13woo8zgu7WEY"
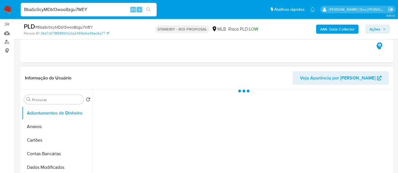
scroll to position [94, 0]
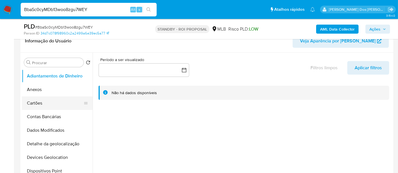
select select "10"
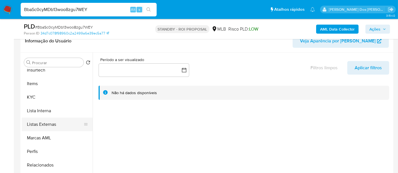
scroll to position [252, 0]
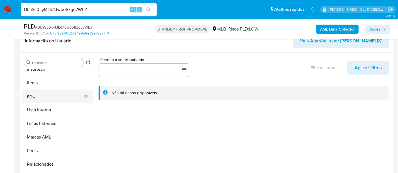
click at [32, 99] on button "KYC" at bounding box center [55, 97] width 66 height 14
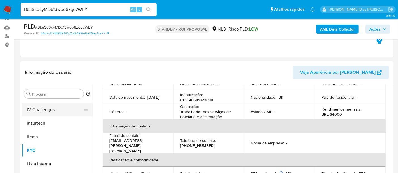
scroll to position [188, 0]
click at [54, 124] on button "Histórico de casos" at bounding box center [57, 123] width 71 height 14
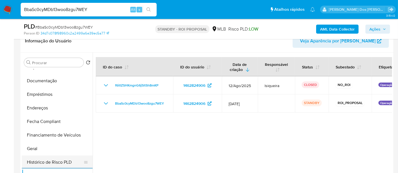
scroll to position [94, 0]
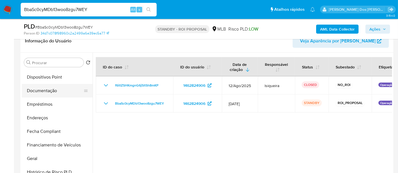
click at [50, 93] on button "Documentação" at bounding box center [55, 91] width 66 height 14
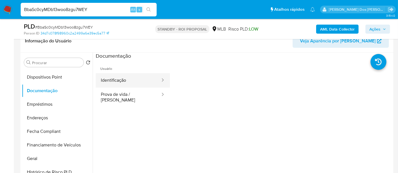
click at [116, 82] on button "Identificação" at bounding box center [128, 80] width 65 height 14
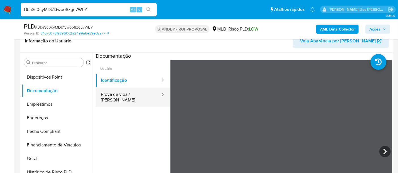
click at [133, 93] on button "Prova de vida / [PERSON_NAME]" at bounding box center [128, 97] width 65 height 19
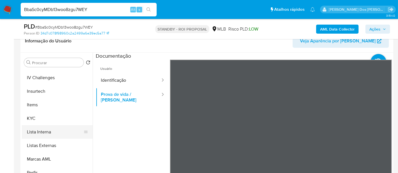
scroll to position [253, 0]
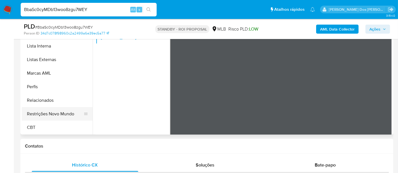
click at [64, 111] on button "Restrições Novo Mundo" at bounding box center [55, 114] width 66 height 14
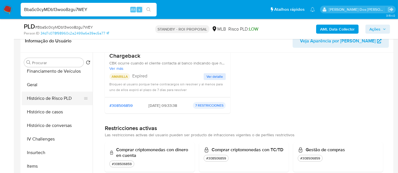
scroll to position [158, 0]
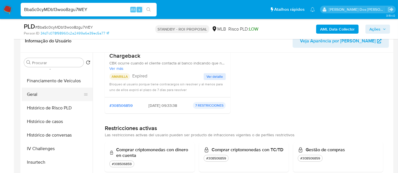
click at [37, 95] on button "Geral" at bounding box center [55, 95] width 66 height 14
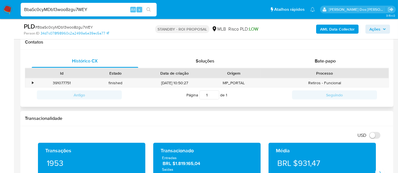
scroll to position [252, 0]
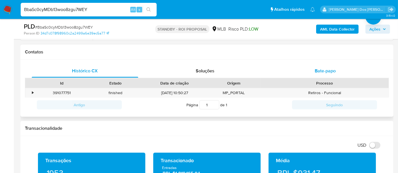
click at [317, 74] on div "Bate-papo" at bounding box center [325, 71] width 107 height 14
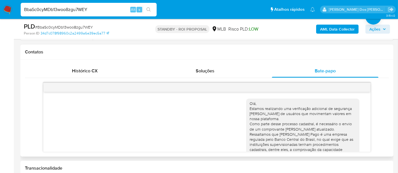
scroll to position [55, 0]
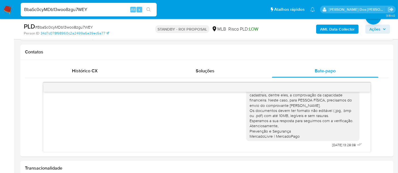
click at [111, 7] on input "BbaSc0cyMDb13woo8zgu7WEY" at bounding box center [89, 9] width 136 height 7
click at [110, 7] on input "BbaSc0cyMDb13woo8zgu7WEY" at bounding box center [89, 9] width 136 height 7
paste input "3fwDgtK0WiamLHMWPLjncZfI"
type input "3fwDgtK0WiamLHMWPLjncZfI"
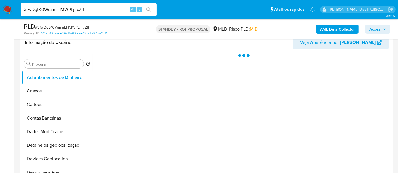
scroll to position [94, 0]
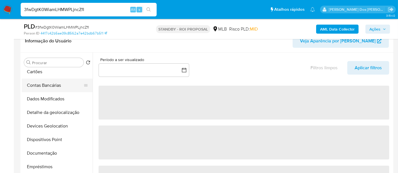
select select "10"
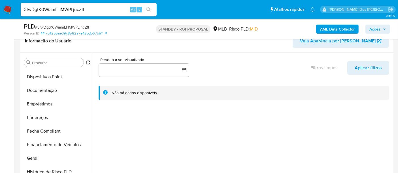
scroll to position [189, 0]
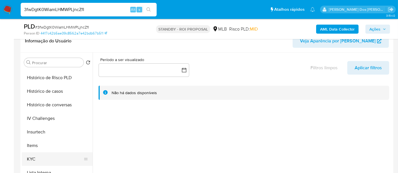
click at [34, 154] on button "KYC" at bounding box center [55, 160] width 66 height 14
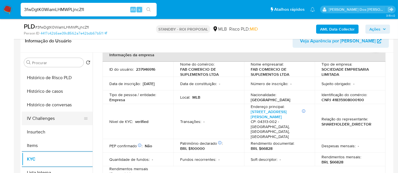
scroll to position [157, 0]
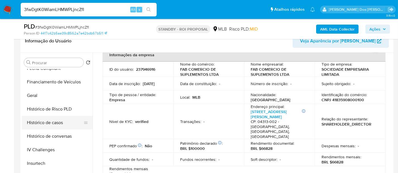
click at [44, 121] on button "Histórico de casos" at bounding box center [55, 123] width 66 height 14
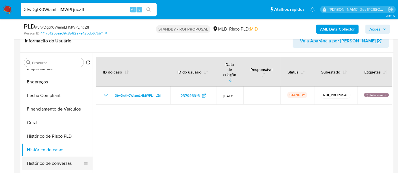
scroll to position [63, 0]
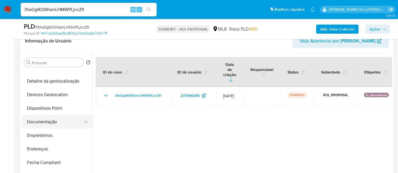
click at [42, 124] on button "Documentação" at bounding box center [55, 122] width 66 height 14
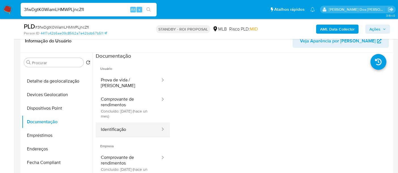
click at [116, 124] on button "Identificação" at bounding box center [128, 130] width 65 height 14
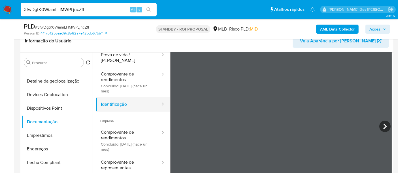
scroll to position [0, 0]
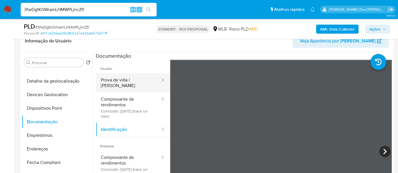
click at [118, 83] on button "Prova de vida / [PERSON_NAME]" at bounding box center [128, 82] width 65 height 19
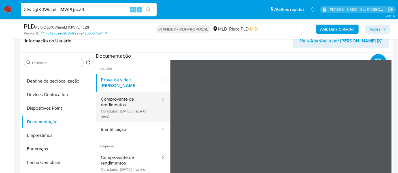
click at [118, 101] on button "Comprovante de rendimentos Concluído: 21/07/2025 (hace un mes)" at bounding box center [128, 108] width 65 height 30
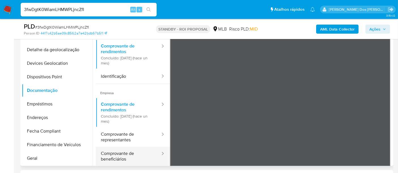
scroll to position [31, 0]
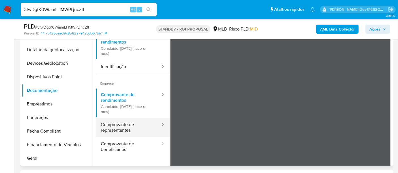
click at [120, 128] on button "Comprovante de representantes" at bounding box center [128, 127] width 65 height 19
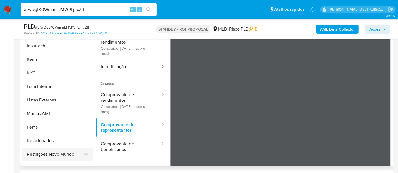
scroll to position [252, 0]
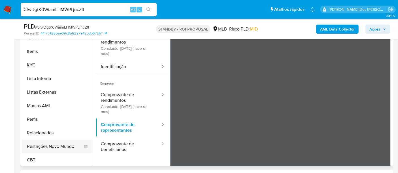
click at [57, 143] on button "Restrições Novo Mundo" at bounding box center [55, 147] width 66 height 14
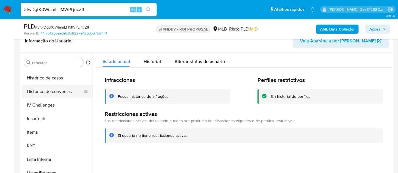
scroll to position [157, 0]
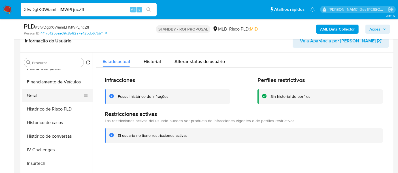
click at [29, 95] on button "Geral" at bounding box center [55, 96] width 66 height 14
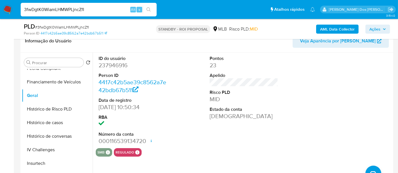
click at [92, 7] on input "3fwDgtK0WiamLHMWPLjncZfI" at bounding box center [89, 9] width 136 height 7
paste input "GQg57mKdjrHdfLXHw8dSvwKp"
type input "GQg57mKdjrHdfLXHw8dSvwKp"
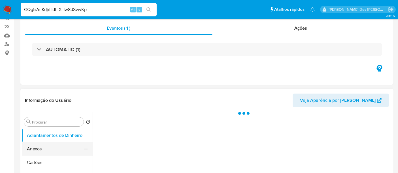
scroll to position [94, 0]
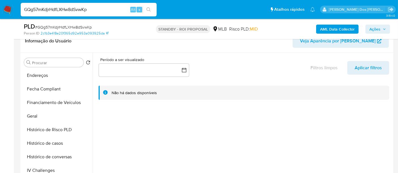
select select "10"
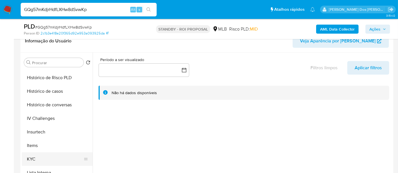
click at [30, 155] on button "KYC" at bounding box center [55, 160] width 66 height 14
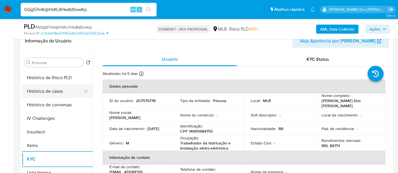
click at [52, 94] on button "Histórico de casos" at bounding box center [55, 92] width 66 height 14
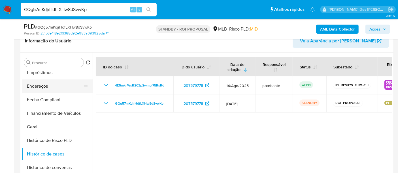
scroll to position [94, 0]
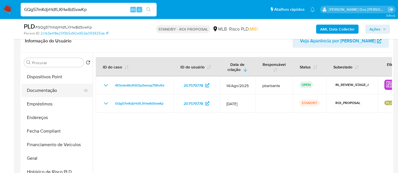
click at [44, 90] on button "Documentação" at bounding box center [55, 91] width 66 height 14
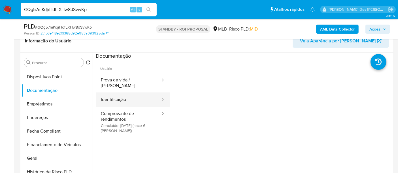
click at [109, 96] on button "Identificação" at bounding box center [128, 100] width 65 height 14
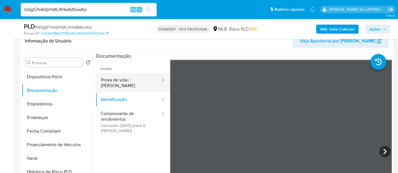
click at [124, 82] on button "Prova de vida / [PERSON_NAME]" at bounding box center [128, 82] width 65 height 19
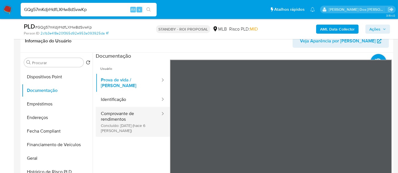
click at [126, 111] on button "Comprovante de rendimentos Concluído: 13/08/2025 (hace 6 días)" at bounding box center [128, 122] width 65 height 30
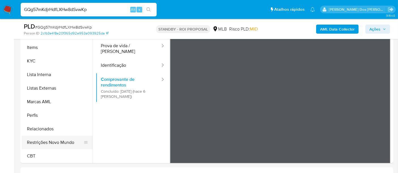
scroll to position [157, 0]
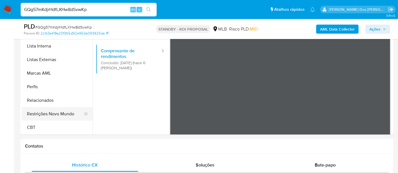
click at [58, 113] on button "Restrições Novo Mundo" at bounding box center [55, 114] width 66 height 14
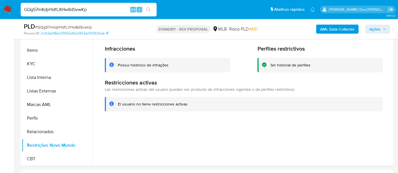
scroll to position [127, 0]
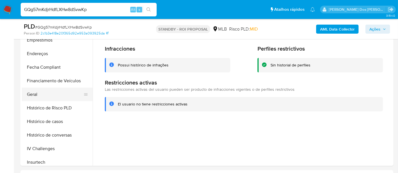
click at [37, 92] on button "Geral" at bounding box center [55, 95] width 66 height 14
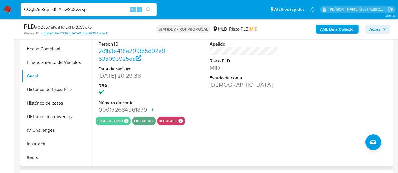
scroll to position [221, 0]
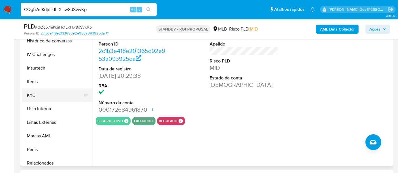
click at [27, 96] on button "KYC" at bounding box center [55, 96] width 66 height 14
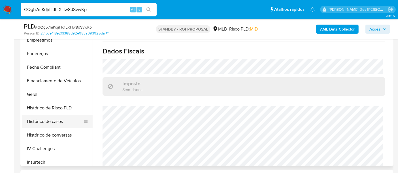
scroll to position [96, 0]
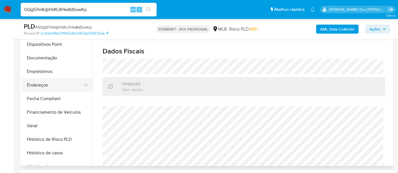
click at [43, 89] on button "Endereços" at bounding box center [55, 86] width 66 height 14
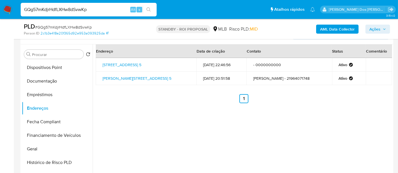
scroll to position [94, 0]
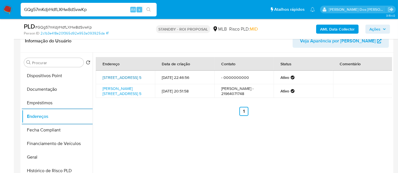
click at [127, 79] on link "Rua Costa Junior 5, Rio De Janeiro, Rio De Janeiro, 21853280, Brasil 5" at bounding box center [122, 78] width 39 height 6
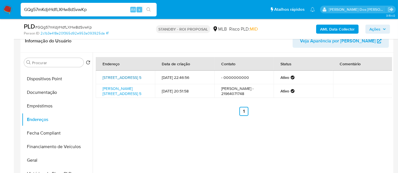
scroll to position [127, 0]
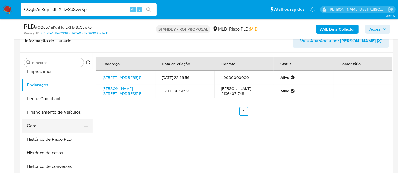
click at [34, 122] on button "Geral" at bounding box center [55, 126] width 66 height 14
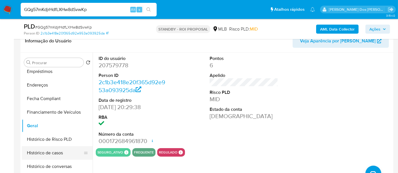
click at [57, 151] on button "Histórico de casos" at bounding box center [55, 154] width 66 height 14
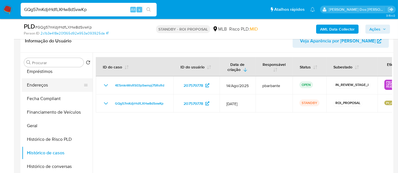
drag, startPoint x: 41, startPoint y: 84, endPoint x: 45, endPoint y: 84, distance: 4.3
click at [41, 84] on button "Endereços" at bounding box center [55, 86] width 66 height 14
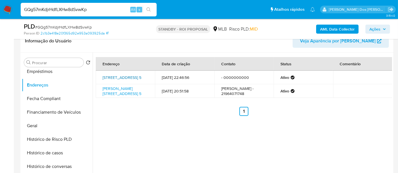
click at [112, 78] on link "Rua Costa Junior 5, Rio De Janeiro, Rio De Janeiro, 21853280, Brasil 5" at bounding box center [122, 78] width 39 height 6
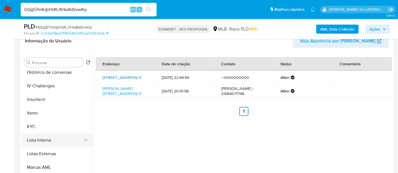
scroll to position [253, 0]
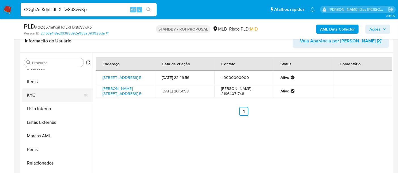
click at [34, 92] on button "KYC" at bounding box center [55, 96] width 66 height 14
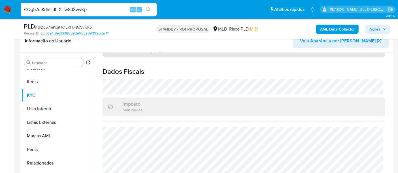
scroll to position [259, 0]
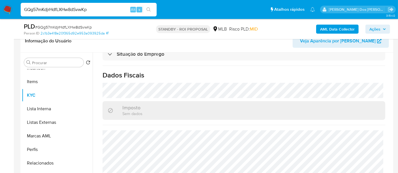
click at [87, 11] on input "GQg57mKdjrHdfLXHw8dSvwKp" at bounding box center [89, 9] width 136 height 7
paste input "a5fNpxXAla0n6Q9MEuv51GHd"
type input "a5fNpxXAla0n6Q9MEuv51GHd"
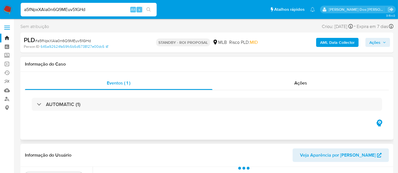
scroll to position [94, 0]
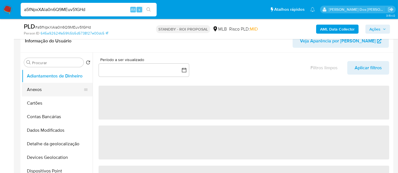
select select "10"
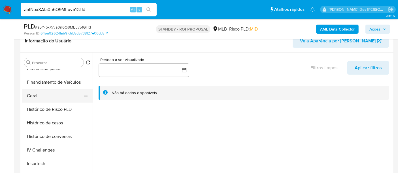
scroll to position [252, 0]
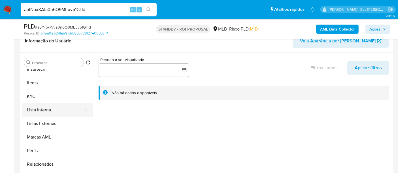
drag, startPoint x: 35, startPoint y: 96, endPoint x: 89, endPoint y: 105, distance: 54.1
click at [35, 96] on button "KYC" at bounding box center [57, 97] width 71 height 14
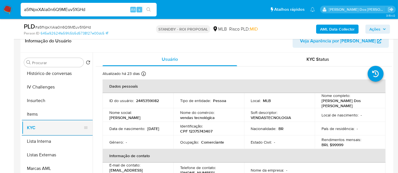
scroll to position [188, 0]
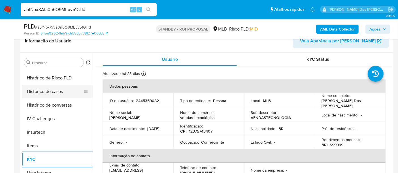
click at [51, 91] on button "Histórico de casos" at bounding box center [55, 92] width 66 height 14
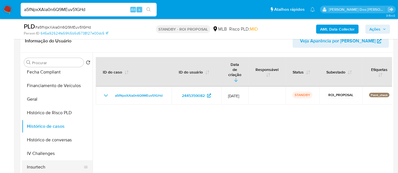
scroll to position [94, 0]
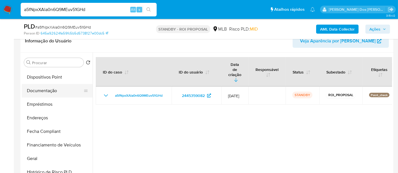
click at [46, 89] on button "Documentação" at bounding box center [55, 91] width 66 height 14
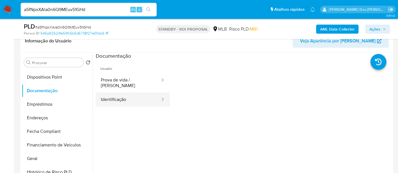
click at [120, 94] on button "Identificação" at bounding box center [128, 100] width 65 height 14
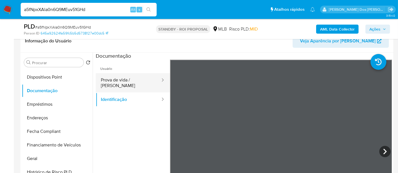
click at [120, 79] on button "Prova de vida / [PERSON_NAME]" at bounding box center [128, 82] width 65 height 19
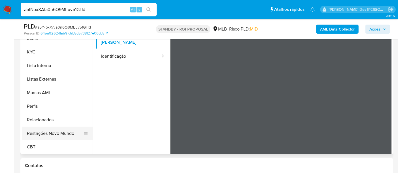
scroll to position [157, 0]
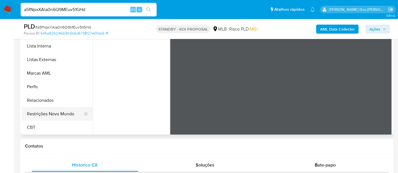
click at [68, 111] on button "Restrições Novo Mundo" at bounding box center [55, 114] width 66 height 14
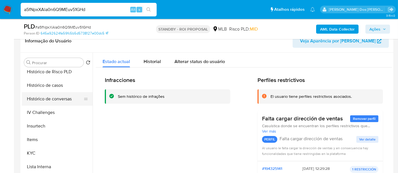
scroll to position [158, 0]
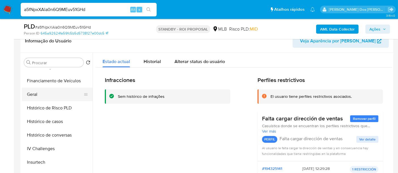
click at [34, 94] on button "Geral" at bounding box center [55, 95] width 66 height 14
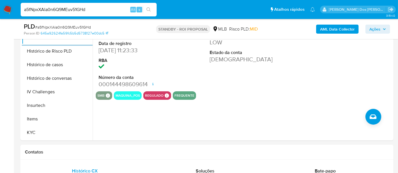
scroll to position [189, 0]
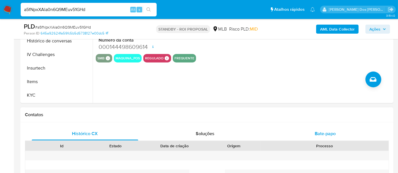
click at [317, 130] on div "Bate-papo" at bounding box center [325, 134] width 107 height 14
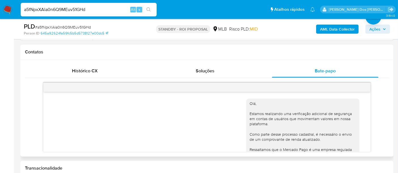
scroll to position [96, 0]
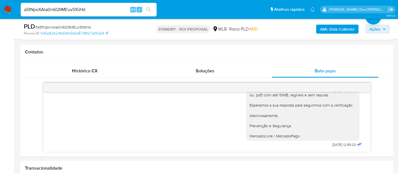
click at [74, 8] on input "a5fNpxXAla0n6Q9MEuv51GHd" at bounding box center [89, 9] width 136 height 7
paste input "98BbgvNwR7Kus4daHLK5ddse"
type input "98BbgvNwR7Kus4daHLK5ddse"
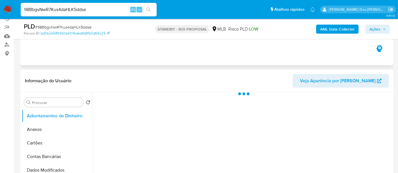
scroll to position [94, 0]
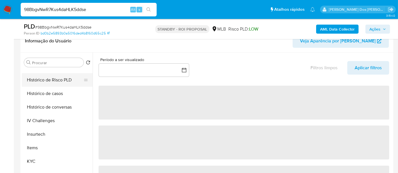
select select "10"
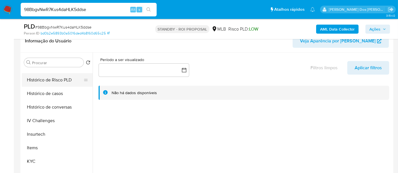
scroll to position [220, 0]
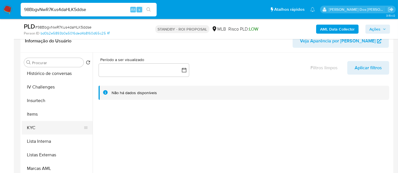
click at [32, 126] on button "KYC" at bounding box center [55, 128] width 66 height 14
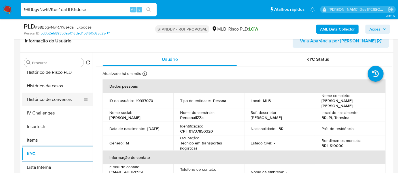
scroll to position [157, 0]
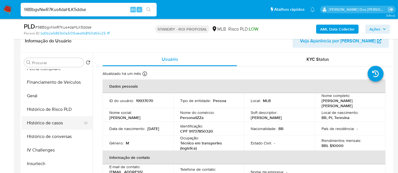
click at [60, 127] on button "Histórico de casos" at bounding box center [55, 123] width 66 height 14
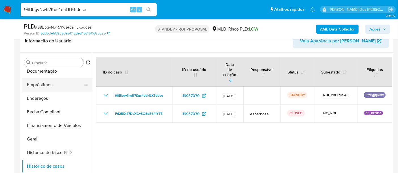
scroll to position [63, 0]
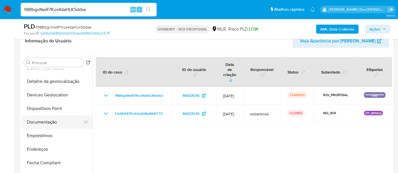
click at [46, 121] on button "Documentação" at bounding box center [55, 123] width 66 height 14
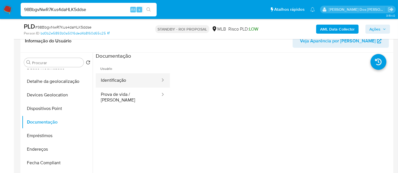
click at [119, 83] on button "Identificação" at bounding box center [128, 80] width 65 height 14
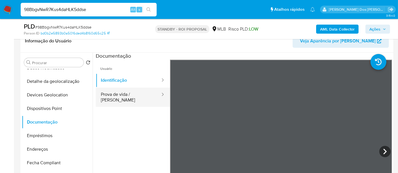
click at [120, 97] on button "Prova de vida / [PERSON_NAME]" at bounding box center [128, 97] width 65 height 19
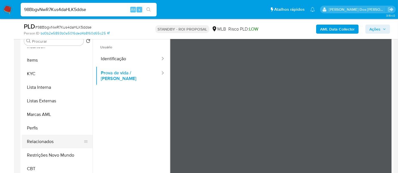
scroll to position [126, 0]
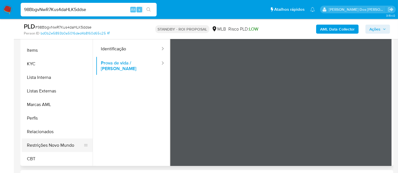
click at [58, 142] on button "Restrições Novo Mundo" at bounding box center [55, 146] width 66 height 14
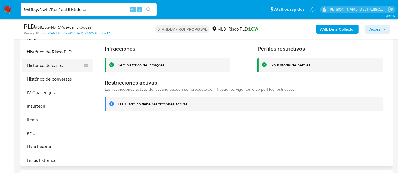
scroll to position [127, 0]
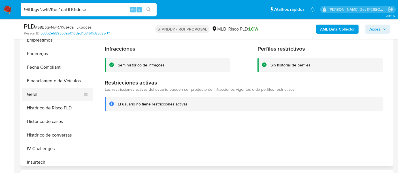
click at [34, 93] on button "Geral" at bounding box center [55, 95] width 66 height 14
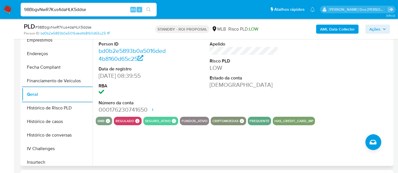
scroll to position [220, 0]
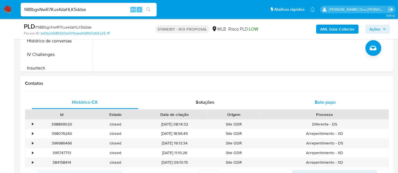
click at [317, 99] on span "Bate-papo" at bounding box center [325, 102] width 21 height 7
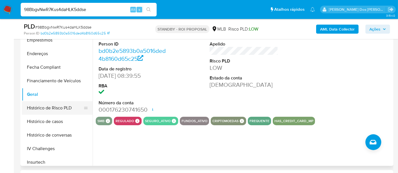
scroll to position [190, 0]
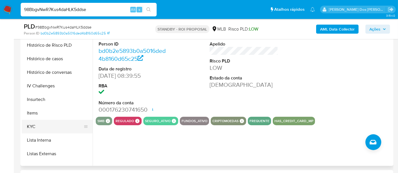
click at [34, 122] on button "KYC" at bounding box center [55, 127] width 66 height 14
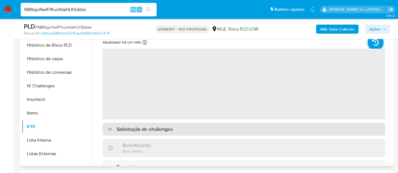
click at [129, 129] on h3 "Solicitação de challenges" at bounding box center [145, 129] width 56 height 6
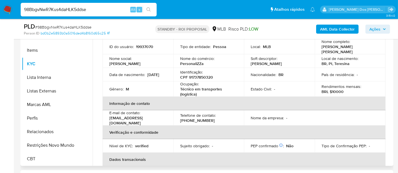
scroll to position [0, 0]
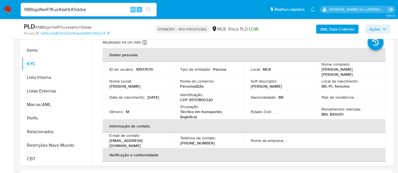
click at [88, 10] on input "98BbgvNwR7Kus4daHLK5ddse" at bounding box center [89, 9] width 136 height 7
paste input "a5fNpxXAla0n6Q9MEuv51GHd"
type input "a5fNpxXAla0n6Q9MEuv51GHd"
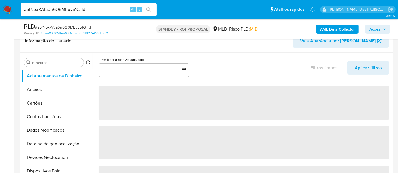
select select "10"
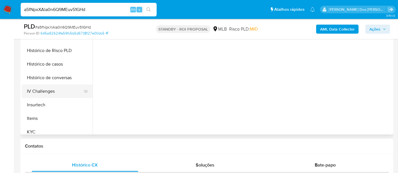
scroll to position [157, 0]
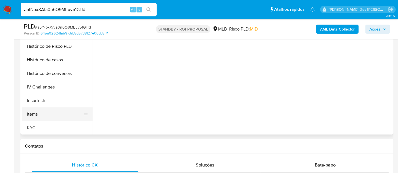
drag, startPoint x: 33, startPoint y: 126, endPoint x: 46, endPoint y: 118, distance: 15.3
click at [33, 126] on button "KYC" at bounding box center [57, 128] width 71 height 14
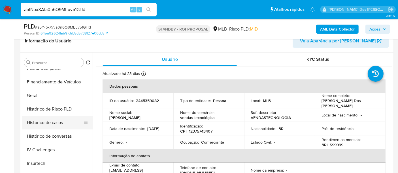
click at [50, 123] on button "Histórico de casos" at bounding box center [55, 123] width 66 height 14
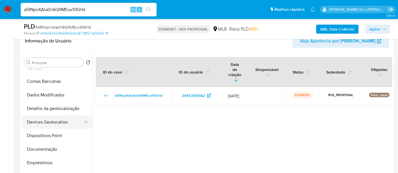
scroll to position [31, 0]
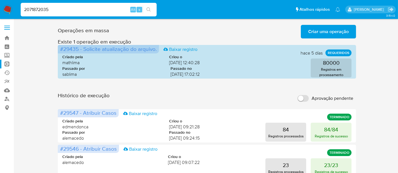
type input "2071872035"
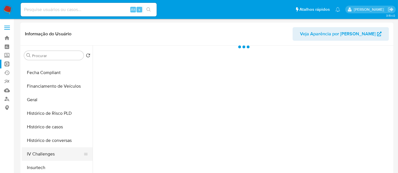
scroll to position [189, 0]
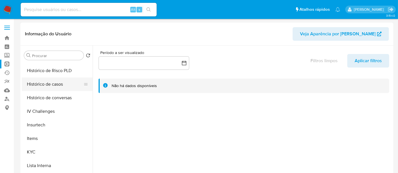
click at [52, 86] on button "Histórico de casos" at bounding box center [55, 85] width 66 height 14
select select "10"
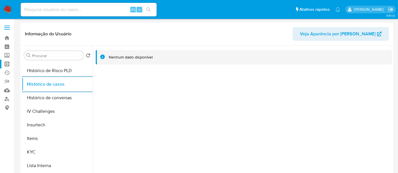
click at [61, 7] on input at bounding box center [89, 9] width 136 height 7
click at [48, 5] on div "Alt s" at bounding box center [89, 10] width 136 height 14
click at [48, 7] on input at bounding box center [89, 9] width 136 height 7
paste input "2590933703"
type input "2590933703"
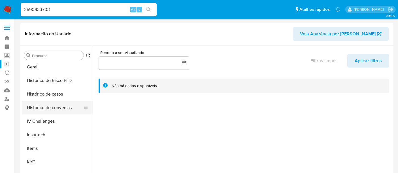
select select "10"
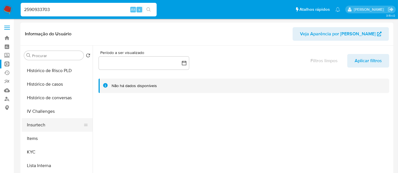
scroll to position [220, 0]
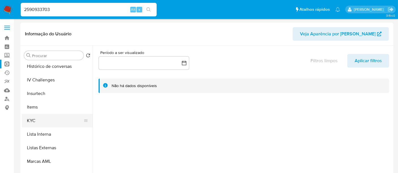
click at [31, 118] on button "KYC" at bounding box center [55, 121] width 66 height 14
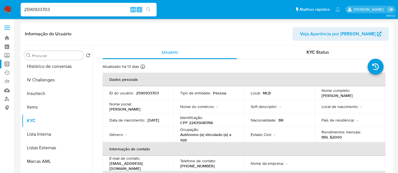
click at [203, 122] on p "CPF 22435081766" at bounding box center [196, 122] width 33 height 5
copy p "22435081766"
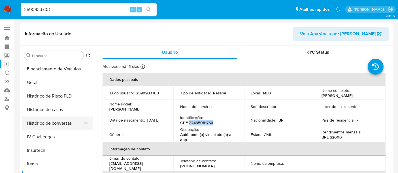
scroll to position [157, 0]
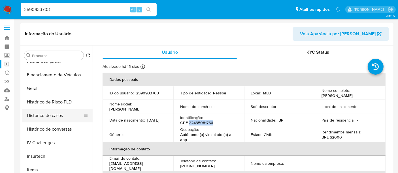
click at [49, 117] on button "Histórico de casos" at bounding box center [55, 116] width 66 height 14
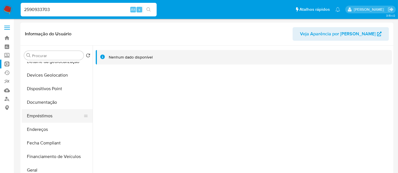
scroll to position [63, 0]
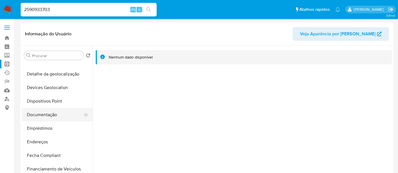
click at [48, 114] on button "Documentação" at bounding box center [55, 115] width 66 height 14
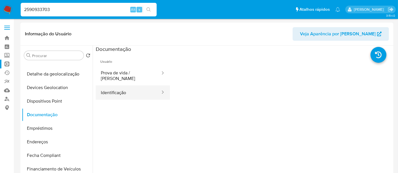
click at [118, 88] on button "Identificação" at bounding box center [128, 93] width 65 height 14
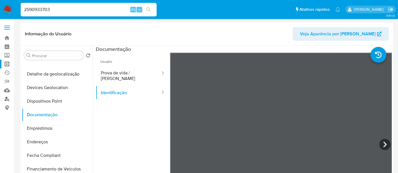
click at [7, 99] on link "Localizador de pessoas" at bounding box center [33, 99] width 67 height 9
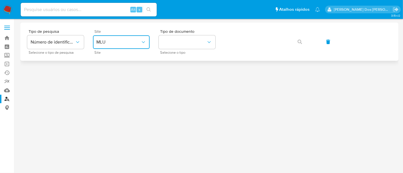
click at [127, 43] on span "MLU" at bounding box center [118, 42] width 44 height 6
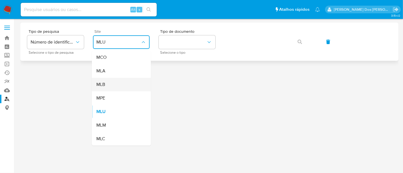
click at [120, 81] on div "MLB" at bounding box center [119, 85] width 46 height 14
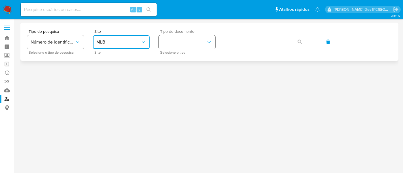
click at [168, 43] on button "identificationType" at bounding box center [187, 42] width 57 height 14
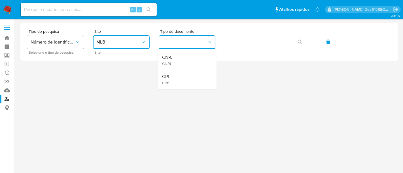
click at [178, 77] on div "CPF CPF" at bounding box center [185, 79] width 46 height 19
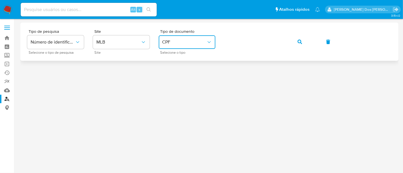
click at [300, 40] on icon "button" at bounding box center [300, 42] width 5 height 5
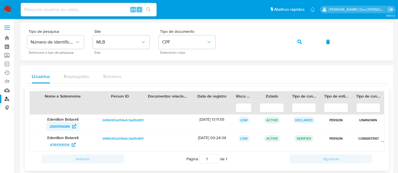
click at [54, 126] on span "266956686" at bounding box center [60, 126] width 20 height 9
click at [63, 142] on span "676139559" at bounding box center [59, 145] width 19 height 9
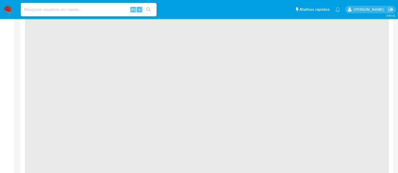
select select "10"
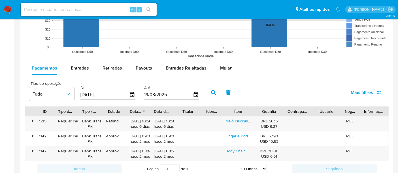
scroll to position [504, 0]
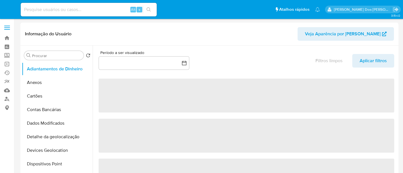
select select "10"
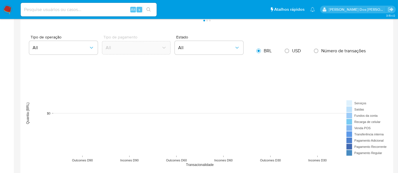
scroll to position [504, 0]
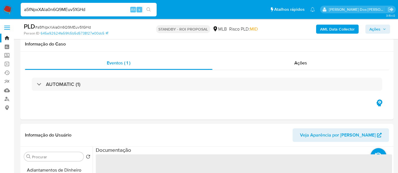
select select "10"
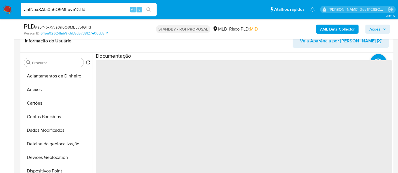
scroll to position [31, 0]
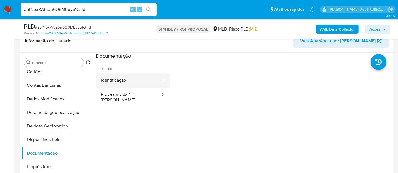
click at [111, 80] on button "Identificação" at bounding box center [128, 80] width 65 height 14
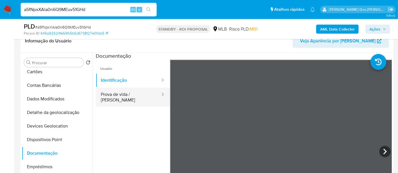
click at [137, 97] on button "Prova de vida / [PERSON_NAME]" at bounding box center [128, 97] width 65 height 19
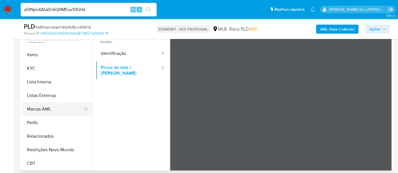
scroll to position [157, 0]
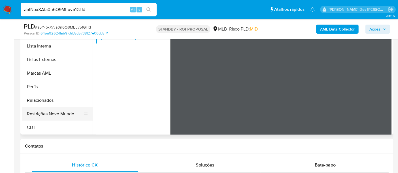
click at [62, 114] on button "Restrições Novo Mundo" at bounding box center [55, 114] width 66 height 14
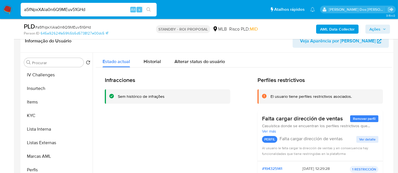
scroll to position [158, 0]
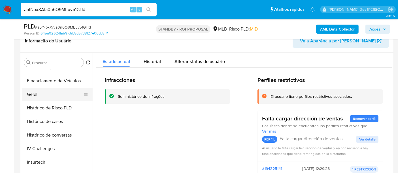
click at [33, 94] on button "Geral" at bounding box center [55, 95] width 66 height 14
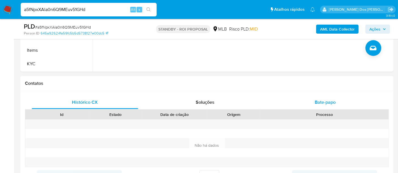
scroll to position [252, 0]
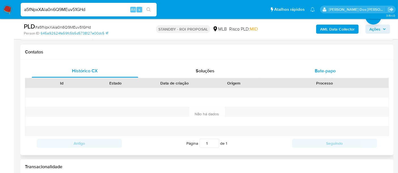
click at [322, 76] on div "Bate-papo" at bounding box center [325, 71] width 107 height 14
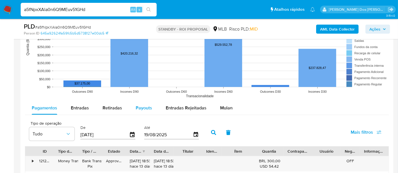
scroll to position [567, 0]
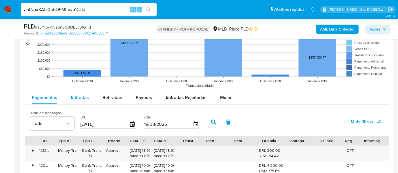
click at [87, 96] on span "Entradas" at bounding box center [80, 97] width 18 height 7
select select "10"
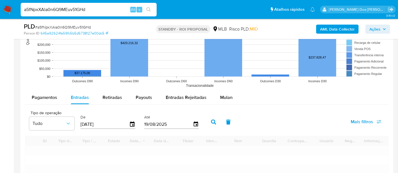
scroll to position [598, 0]
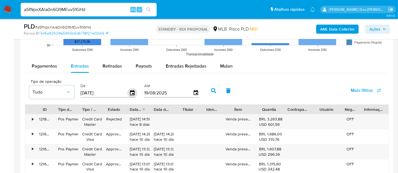
click at [131, 93] on icon "button" at bounding box center [133, 93] width 10 height 10
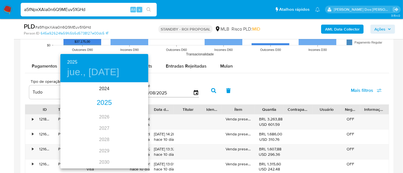
click at [104, 105] on div "2025" at bounding box center [104, 102] width 88 height 11
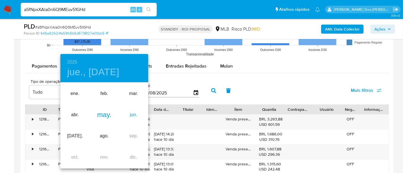
click at [130, 116] on div "jun." at bounding box center [133, 115] width 29 height 21
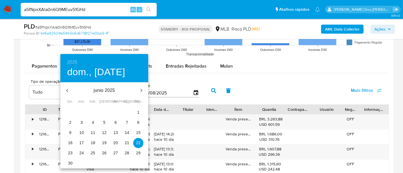
click at [72, 123] on span "2" at bounding box center [70, 123] width 10 height 6
type input "[DATE]"
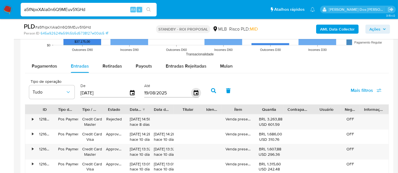
click at [194, 91] on icon "button" at bounding box center [196, 92] width 5 height 5
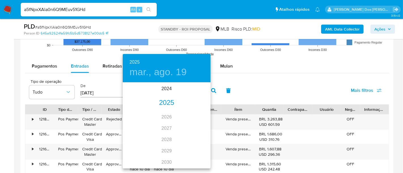
click at [165, 104] on div "2025" at bounding box center [167, 102] width 88 height 11
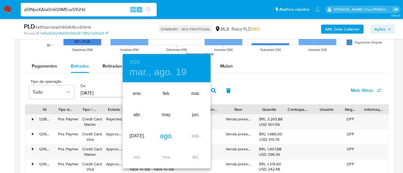
click at [165, 139] on div "ago." at bounding box center [166, 136] width 29 height 21
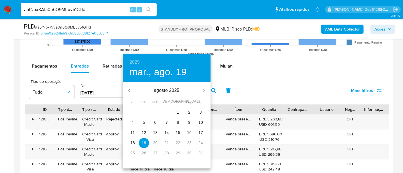
drag, startPoint x: 187, startPoint y: 122, endPoint x: 215, endPoint y: 114, distance: 29.3
click at [187, 122] on span "9" at bounding box center [189, 123] width 10 height 6
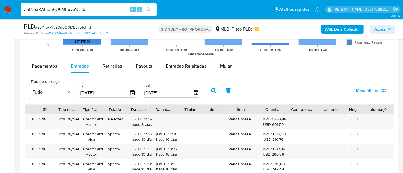
type input "[DATE]"
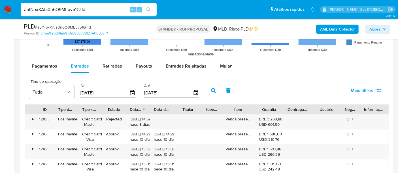
click at [351, 90] on button "Mais filtros" at bounding box center [366, 91] width 46 height 14
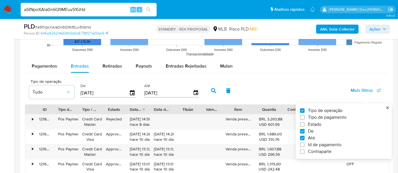
click at [314, 126] on span "Estado" at bounding box center [314, 125] width 13 height 6
click at [305, 126] on input "Estado" at bounding box center [302, 124] width 5 height 5
checkbox input "true"
type input "[DATE]"
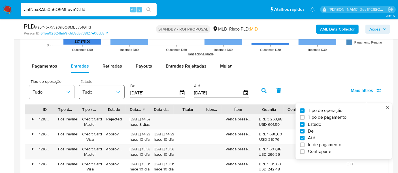
click at [105, 92] on span "Tudo" at bounding box center [98, 93] width 33 height 6
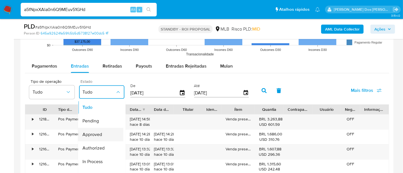
click at [99, 135] on span "Approved" at bounding box center [92, 135] width 20 height 6
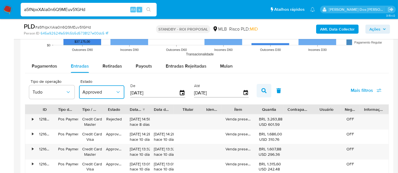
click at [262, 90] on icon "button" at bounding box center [264, 90] width 5 height 5
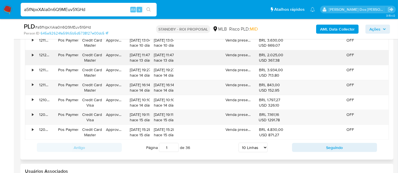
scroll to position [756, 0]
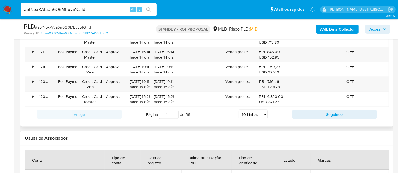
click at [253, 114] on select "5 Linhas 10 Linhas 20 Linhas 25 Linhas 50 Linhas 100 Linhas" at bounding box center [253, 115] width 29 height 10
select select "100"
click at [239, 110] on select "5 Linhas 10 Linhas 20 Linhas 25 Linhas 50 Linhas 100 Linhas" at bounding box center [253, 115] width 29 height 10
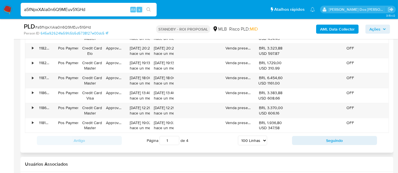
scroll to position [2078, 0]
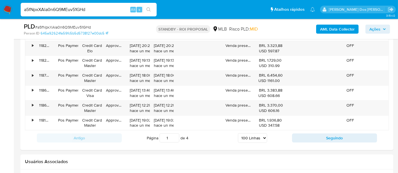
click at [309, 134] on button "Seguindo" at bounding box center [334, 138] width 85 height 9
type input "2"
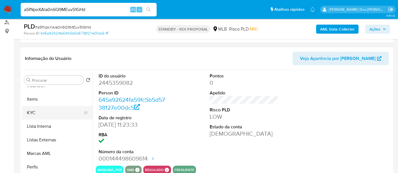
scroll to position [86, 0]
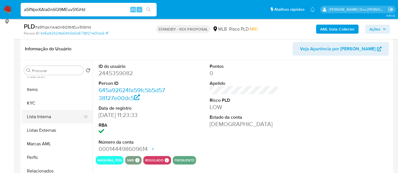
drag, startPoint x: 35, startPoint y: 105, endPoint x: 79, endPoint y: 110, distance: 44.3
click at [35, 105] on button "KYC" at bounding box center [57, 104] width 71 height 14
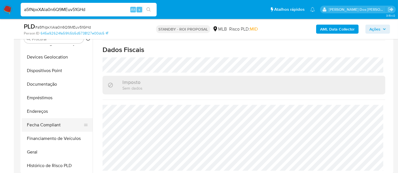
scroll to position [64, 0]
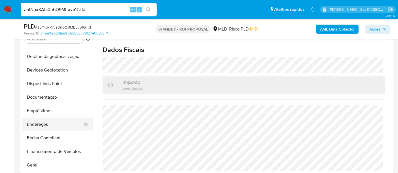
click at [43, 122] on button "Endereços" at bounding box center [55, 125] width 66 height 14
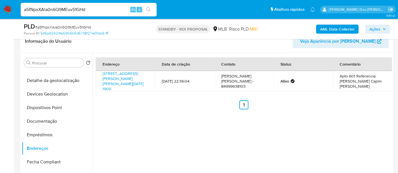
scroll to position [55, 0]
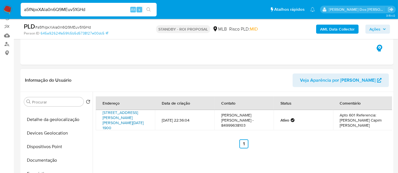
click at [126, 120] on link "[STREET_ADDRESS][PERSON_NAME][PERSON_NAME][DATE] 1900" at bounding box center [123, 120] width 41 height 21
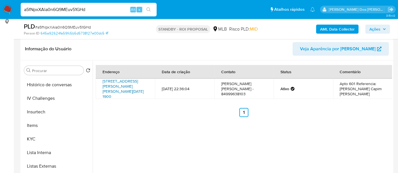
scroll to position [253, 0]
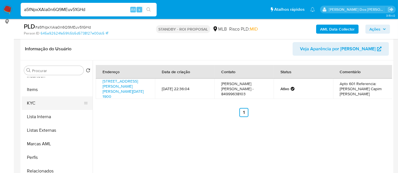
click at [29, 105] on button "KYC" at bounding box center [55, 104] width 66 height 14
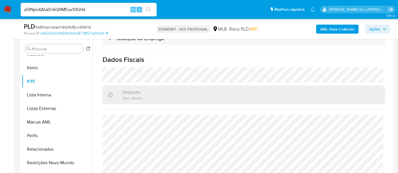
scroll to position [118, 0]
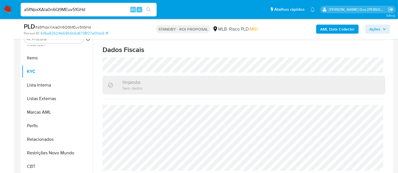
click at [71, 12] on input "a5fNpxXAla0n6Q9MEuv51GHd" at bounding box center [89, 9] width 136 height 7
paste input "IKFQdMLFmFXqMq7wC8oxUimy"
type input "IKFQdMLFmFXqMq7wC8oxUimy"
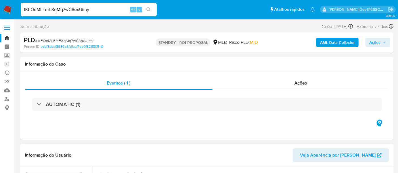
select select "10"
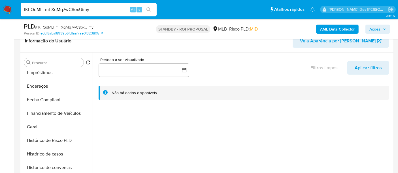
scroll to position [189, 0]
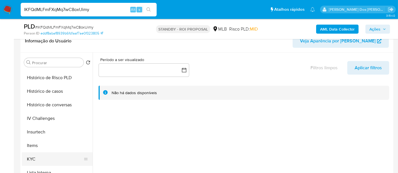
click at [30, 157] on button "KYC" at bounding box center [55, 160] width 66 height 14
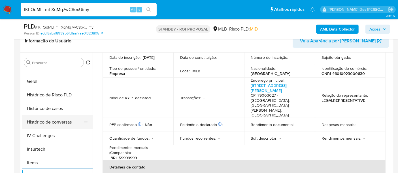
scroll to position [157, 0]
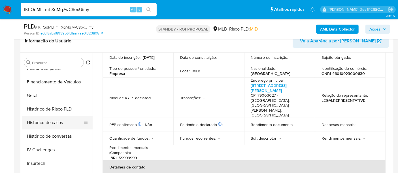
click at [58, 124] on button "Histórico de casos" at bounding box center [55, 123] width 66 height 14
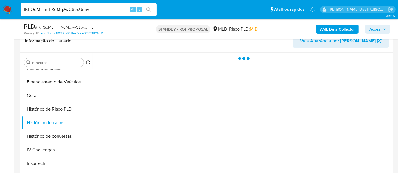
scroll to position [0, 0]
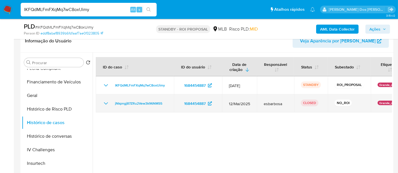
click at [105, 103] on icon "Mostrar/Ocultar" at bounding box center [106, 103] width 7 height 7
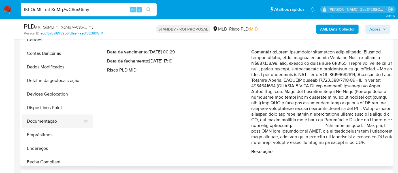
scroll to position [31, 0]
click at [40, 120] on button "Documentação" at bounding box center [55, 122] width 66 height 14
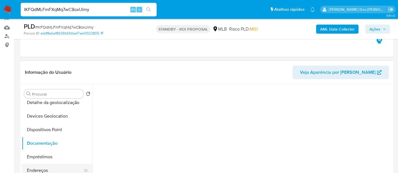
scroll to position [94, 0]
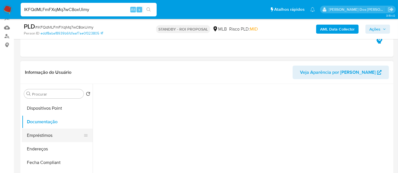
click at [41, 138] on button "Empréstimos" at bounding box center [55, 136] width 66 height 14
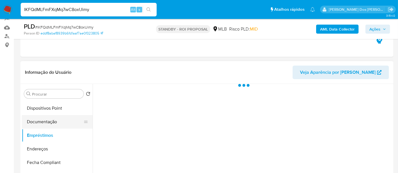
click at [47, 122] on button "Documentação" at bounding box center [55, 122] width 66 height 14
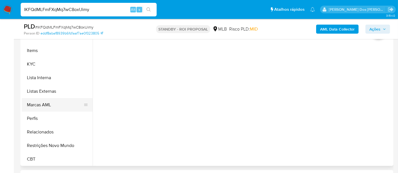
scroll to position [253, 0]
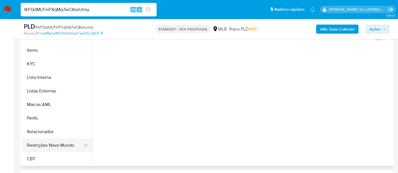
click at [59, 144] on button "Restrições Novo Mundo" at bounding box center [55, 146] width 66 height 14
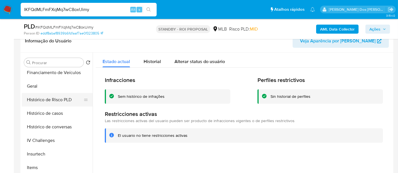
scroll to position [127, 0]
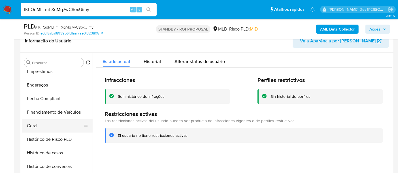
click at [37, 125] on button "Geral" at bounding box center [55, 126] width 66 height 14
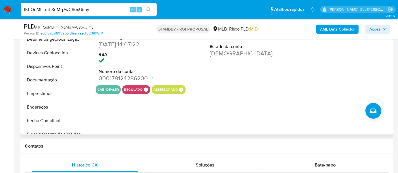
scroll to position [32, 0]
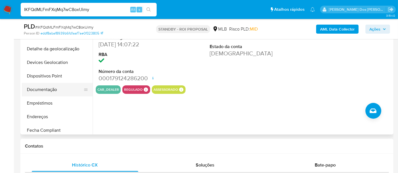
click at [50, 92] on button "Documentação" at bounding box center [55, 90] width 66 height 14
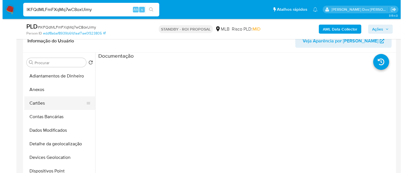
scroll to position [0, 0]
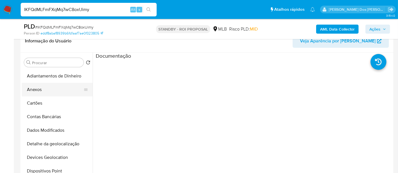
click at [38, 91] on button "Anexos" at bounding box center [55, 90] width 66 height 14
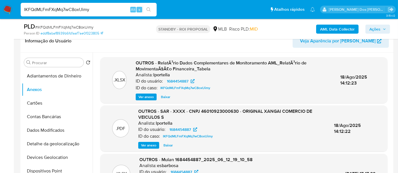
click at [145, 98] on span "Ver anexo" at bounding box center [146, 97] width 15 height 6
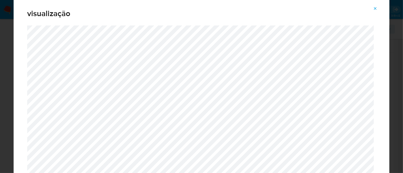
click at [376, 11] on span "Attachment preview" at bounding box center [375, 9] width 5 height 8
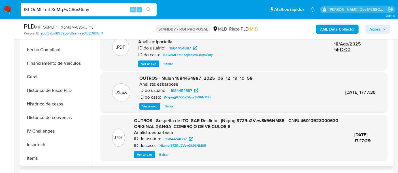
scroll to position [157, 0]
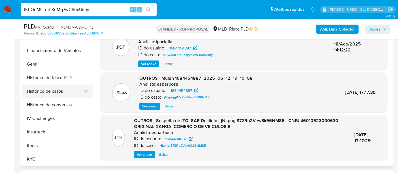
click at [49, 94] on button "Histórico de casos" at bounding box center [55, 92] width 66 height 14
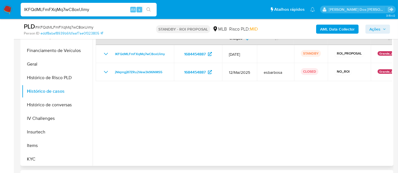
scroll to position [94, 0]
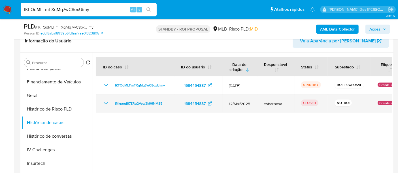
click at [104, 105] on icon "Mostrar/Ocultar" at bounding box center [106, 103] width 7 height 7
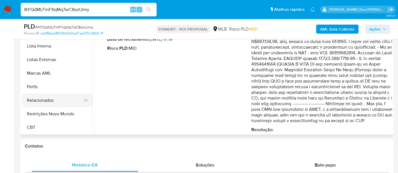
scroll to position [221, 0]
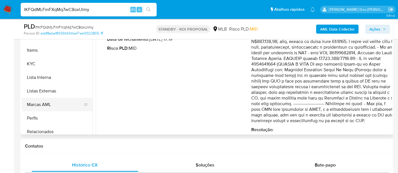
click at [42, 104] on button "Marcas AML" at bounding box center [55, 105] width 66 height 14
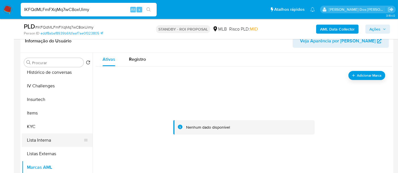
click at [43, 137] on button "Lista Interna" at bounding box center [55, 141] width 66 height 14
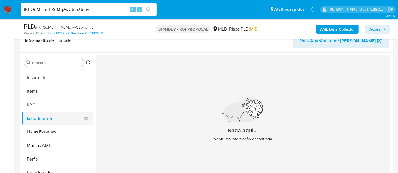
scroll to position [253, 0]
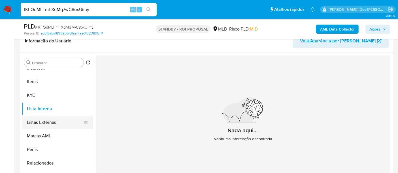
click at [49, 119] on button "Listas Externas" at bounding box center [55, 123] width 66 height 14
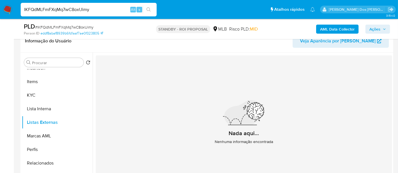
click at [113, 9] on input "IKFQdMLFmFXqMq7wC8oxUimy" at bounding box center [89, 9] width 136 height 7
paste input "hy09nuMu1daIfXeJ3gIx4SF6"
type input "hy09nuMu1daIfXeJ3gIx4SF6"
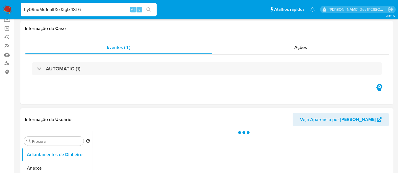
scroll to position [94, 0]
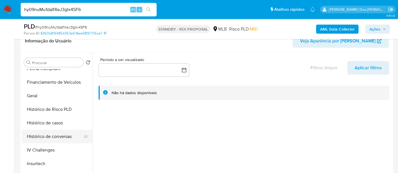
select select "10"
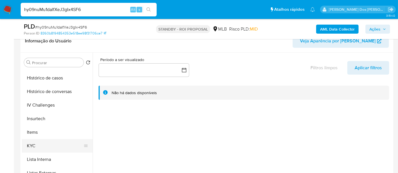
scroll to position [220, 0]
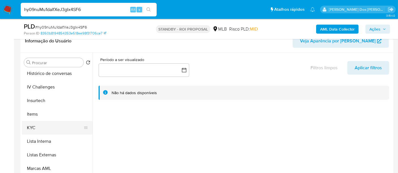
click at [35, 130] on button "KYC" at bounding box center [55, 128] width 66 height 14
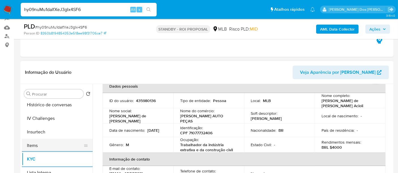
scroll to position [188, 0]
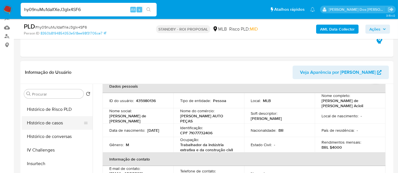
click at [57, 126] on button "Histórico de casos" at bounding box center [55, 123] width 66 height 14
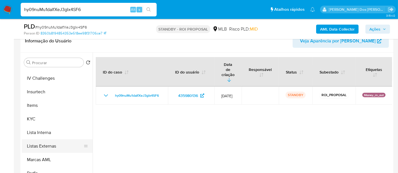
scroll to position [252, 0]
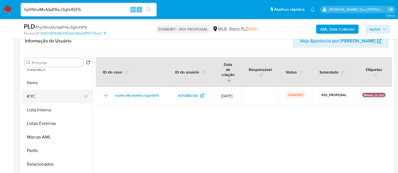
click at [31, 97] on button "KYC" at bounding box center [55, 97] width 66 height 14
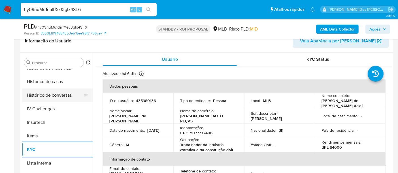
scroll to position [188, 0]
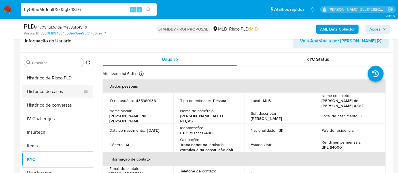
click at [46, 95] on button "Histórico de casos" at bounding box center [55, 92] width 66 height 14
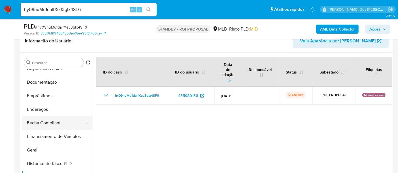
scroll to position [94, 0]
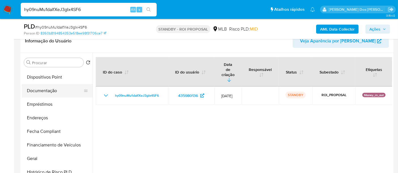
click at [49, 91] on button "Documentação" at bounding box center [55, 91] width 66 height 14
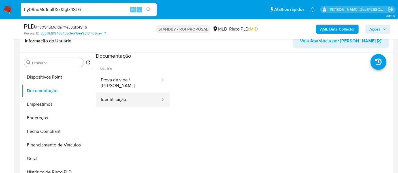
click at [121, 97] on button "Identificação" at bounding box center [128, 100] width 65 height 14
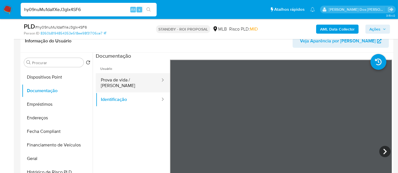
click at [130, 82] on button "Prova de vida / [PERSON_NAME]" at bounding box center [128, 82] width 65 height 19
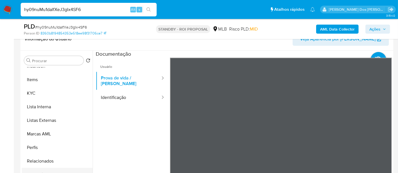
scroll to position [157, 0]
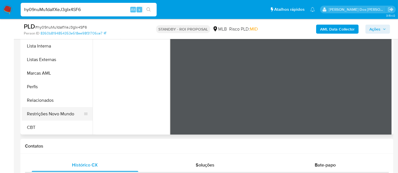
click at [60, 110] on button "Restrições Novo Mundo" at bounding box center [55, 114] width 66 height 14
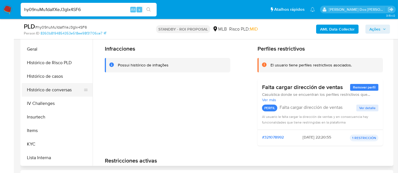
scroll to position [158, 0]
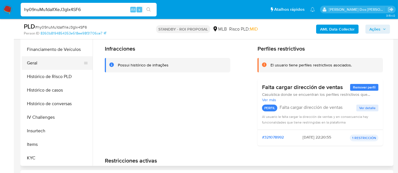
click at [31, 65] on button "Geral" at bounding box center [55, 63] width 66 height 14
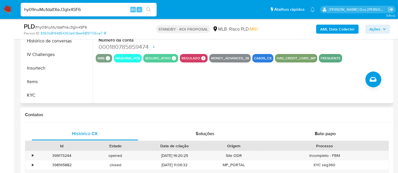
scroll to position [220, 0]
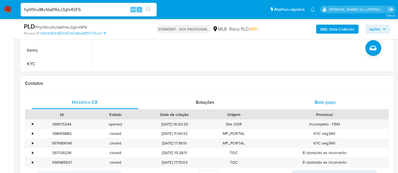
click at [321, 102] on span "Bate-papo" at bounding box center [325, 102] width 21 height 7
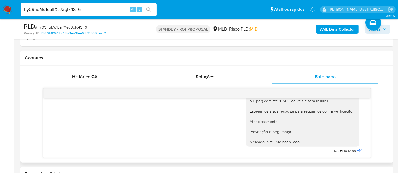
scroll to position [283, 0]
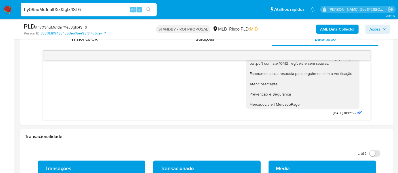
click at [72, 10] on input "hy09nuMu1daIfXeJ3gIx4SF6" at bounding box center [89, 9] width 136 height 7
paste input "I3pLGQPH6kaCCOFGC5iSipw"
type input "hI3pLGQPH6kaCCOFGC5iSipw"
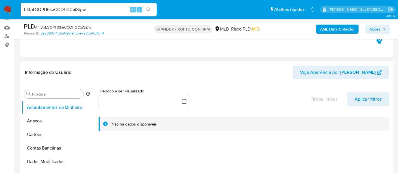
select select "10"
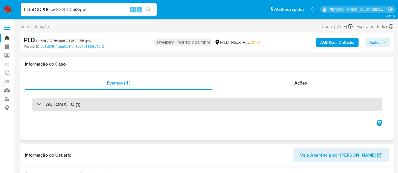
drag, startPoint x: 132, startPoint y: 104, endPoint x: 137, endPoint y: 98, distance: 7.8
click at [132, 105] on div "AUTOMATIC (1)" at bounding box center [207, 104] width 351 height 13
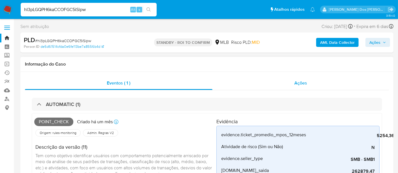
click at [300, 82] on span "Ações" at bounding box center [300, 83] width 13 height 7
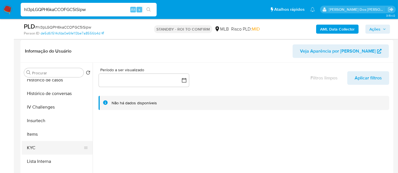
scroll to position [220, 0]
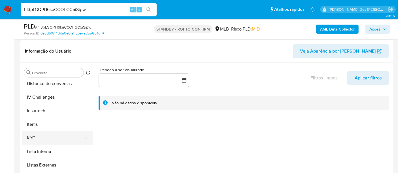
click at [34, 139] on button "KYC" at bounding box center [55, 138] width 66 height 14
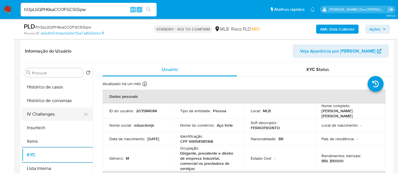
scroll to position [188, 0]
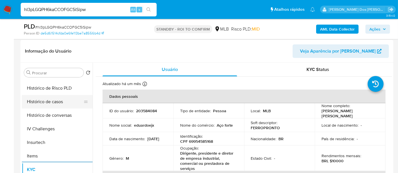
click at [52, 103] on button "Histórico de casos" at bounding box center [55, 102] width 66 height 14
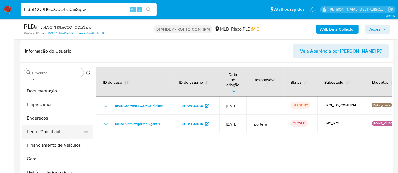
scroll to position [94, 0]
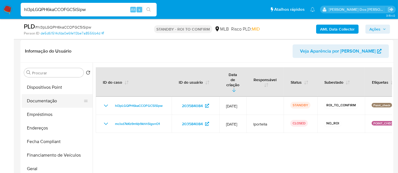
click at [45, 99] on button "Documentação" at bounding box center [55, 101] width 66 height 14
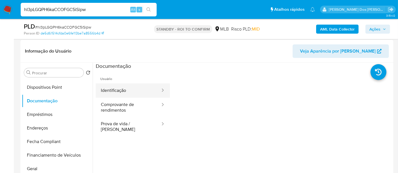
click at [110, 93] on button "Identificação" at bounding box center [128, 91] width 65 height 14
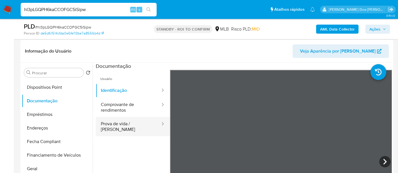
click at [116, 126] on button "Prova de vida / [PERSON_NAME]" at bounding box center [128, 126] width 65 height 19
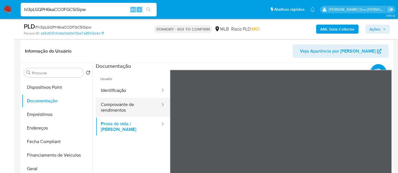
click at [125, 100] on button "Comprovante de rendimentos" at bounding box center [128, 107] width 65 height 19
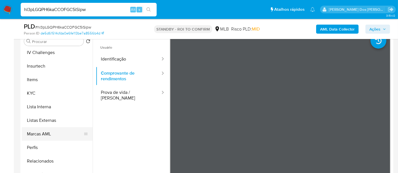
scroll to position [253, 0]
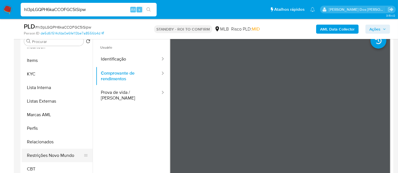
click at [59, 153] on button "Restrições Novo Mundo" at bounding box center [55, 156] width 66 height 14
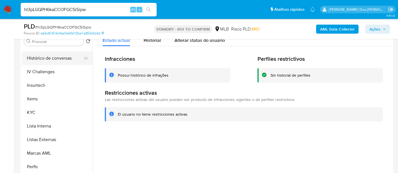
scroll to position [158, 0]
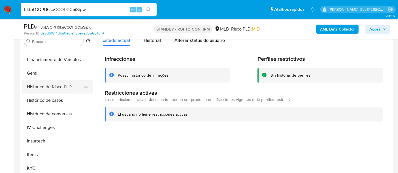
drag, startPoint x: 34, startPoint y: 73, endPoint x: 66, endPoint y: 91, distance: 37.1
click at [34, 72] on button "Geral" at bounding box center [57, 74] width 71 height 14
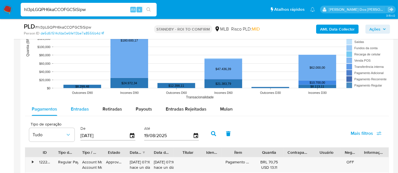
click at [84, 107] on span "Entradas" at bounding box center [80, 109] width 18 height 7
select select "10"
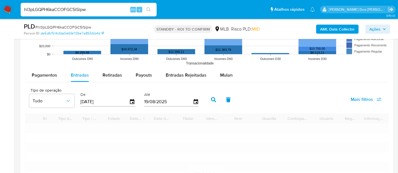
scroll to position [630, 0]
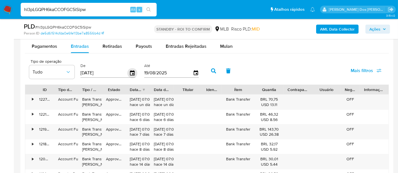
click at [130, 71] on icon "button" at bounding box center [133, 73] width 10 height 10
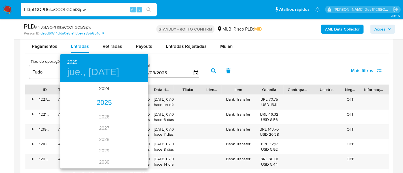
click at [107, 103] on div "2025" at bounding box center [104, 102] width 88 height 11
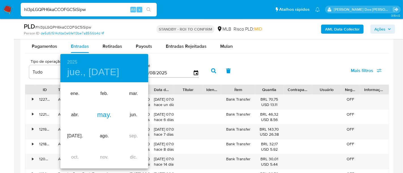
click at [106, 113] on div "may." at bounding box center [104, 115] width 29 height 21
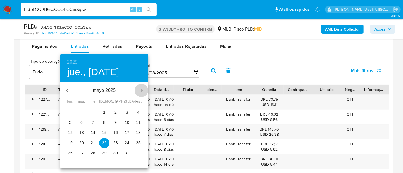
click at [139, 89] on icon "button" at bounding box center [141, 90] width 7 height 7
drag, startPoint x: 136, startPoint y: 114, endPoint x: 196, endPoint y: 89, distance: 64.6
click at [137, 113] on span "1" at bounding box center [138, 113] width 10 height 6
type input "01/06/2025"
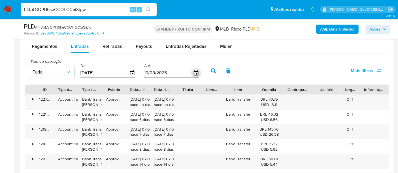
click at [194, 71] on icon "button" at bounding box center [196, 73] width 10 height 10
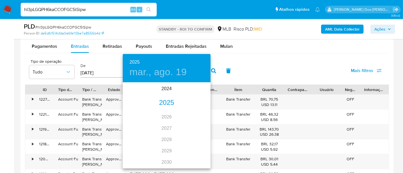
click at [172, 103] on div "2025" at bounding box center [167, 102] width 88 height 11
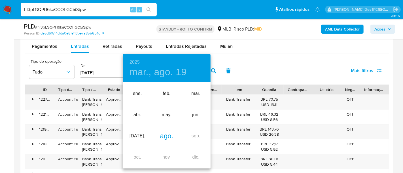
click at [171, 137] on div "ago." at bounding box center [166, 136] width 29 height 21
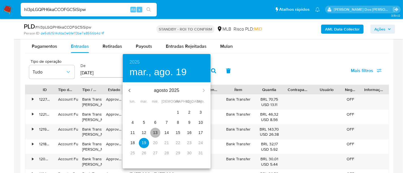
click at [153, 130] on button "13" at bounding box center [155, 133] width 10 height 10
type input "13/08/2025"
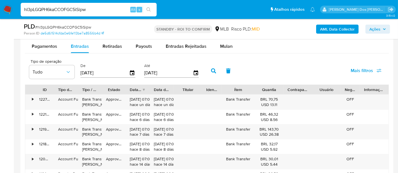
click at [359, 70] on span "Mais filtros" at bounding box center [362, 71] width 22 height 14
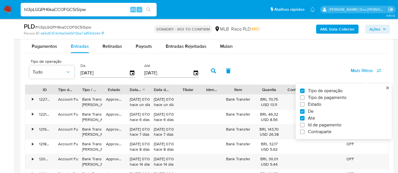
click at [316, 105] on span "Estado" at bounding box center [314, 105] width 13 height 6
click at [305, 105] on input "Estado" at bounding box center [302, 105] width 5 height 5
checkbox input "true"
type input "01/06/2025"
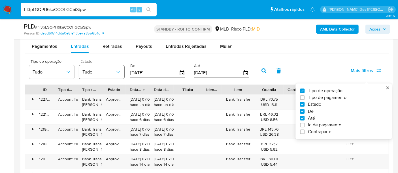
click at [118, 72] on icon "button" at bounding box center [118, 72] width 6 height 6
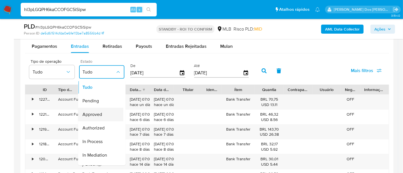
click at [100, 113] on span "Approved" at bounding box center [92, 115] width 20 height 6
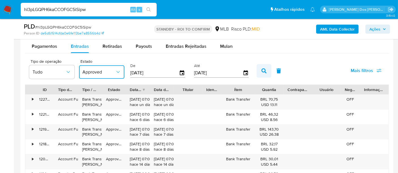
click at [262, 70] on icon "button" at bounding box center [264, 71] width 5 height 5
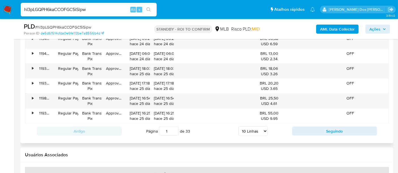
scroll to position [787, 0]
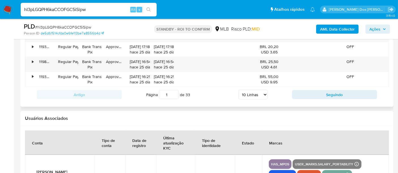
click at [255, 93] on select "5 Linhas 10 Linhas 20 Linhas 25 Linhas 50 Linhas 100 Linhas" at bounding box center [253, 95] width 29 height 10
select select "100"
click at [239, 90] on select "5 Linhas 10 Linhas 20 Linhas 25 Linhas 50 Linhas 100 Linhas" at bounding box center [253, 95] width 29 height 10
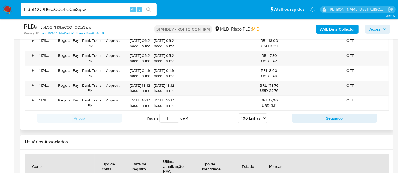
scroll to position [2141, 0]
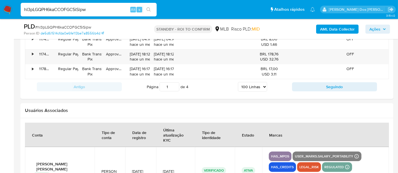
click at [80, 9] on input "hI3pLGQPH6kaCCOFGC5iSipw" at bounding box center [89, 9] width 136 height 7
paste input "5veJHXfZ1bKI9smE8Ef57kH2"
type input "5veJHXfZ1bKI9smE8Ef57kH2"
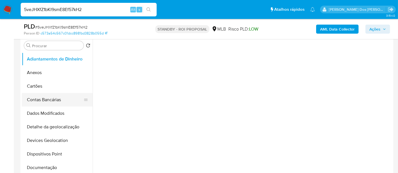
scroll to position [126, 0]
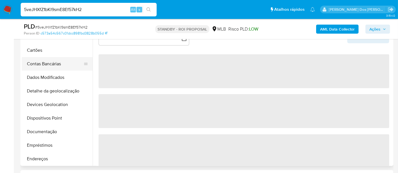
select select "10"
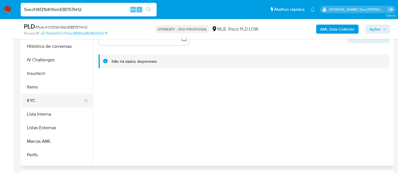
scroll to position [220, 0]
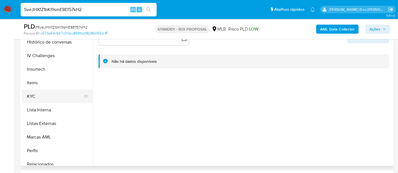
click at [30, 96] on button "KYC" at bounding box center [55, 97] width 66 height 14
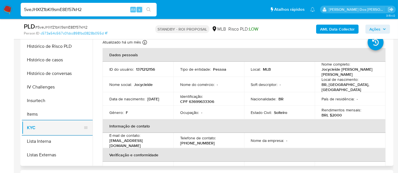
scroll to position [157, 0]
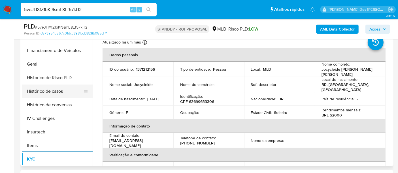
click at [54, 90] on button "Histórico de casos" at bounding box center [55, 92] width 66 height 14
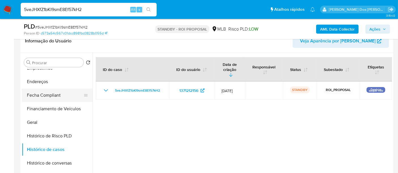
scroll to position [94, 0]
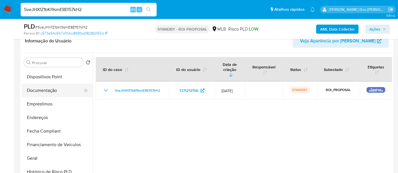
click at [42, 89] on button "Documentação" at bounding box center [55, 91] width 66 height 14
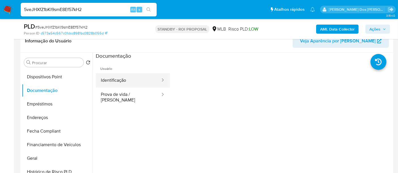
click at [121, 80] on button "Identificação" at bounding box center [128, 80] width 65 height 14
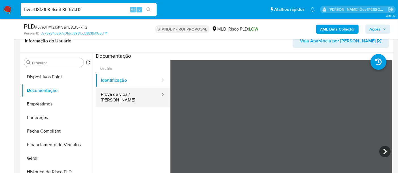
click at [139, 97] on button "Prova de vida / [PERSON_NAME]" at bounding box center [128, 97] width 65 height 19
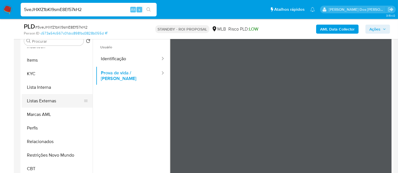
scroll to position [126, 0]
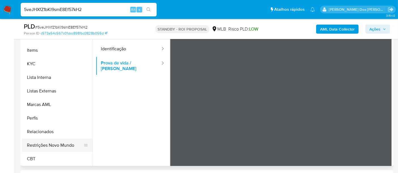
click at [60, 146] on button "Restrições Novo Mundo" at bounding box center [55, 146] width 66 height 14
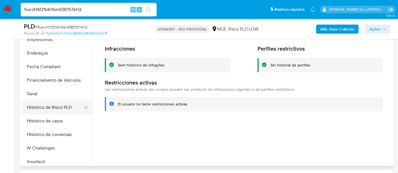
scroll to position [127, 0]
click at [31, 94] on button "Geral" at bounding box center [55, 95] width 66 height 14
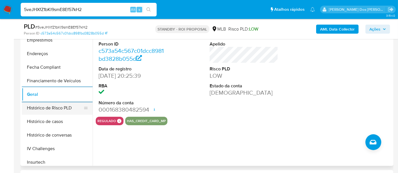
scroll to position [190, 0]
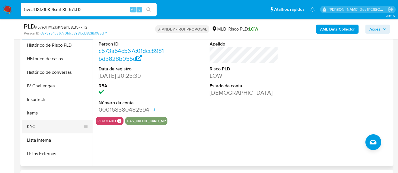
click at [31, 125] on button "KYC" at bounding box center [55, 127] width 66 height 14
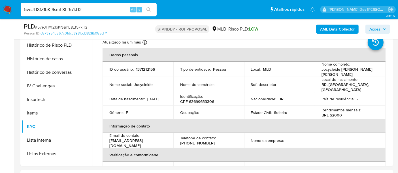
click at [95, 10] on input "5veJHXfZ1bKI9smE8Ef57kH2" at bounding box center [89, 9] width 136 height 7
paste input "4SWw8ygqEFPqbTcKZh5F3NZG"
type input "4SWw8ygqEFPqbTcKZh5F3NZG"
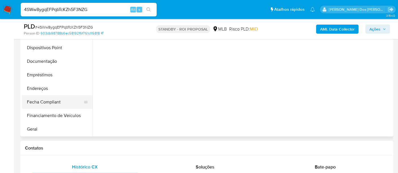
scroll to position [157, 0]
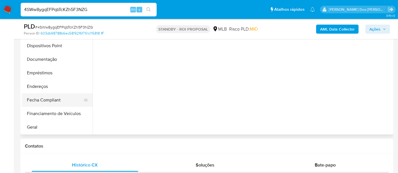
select select "10"
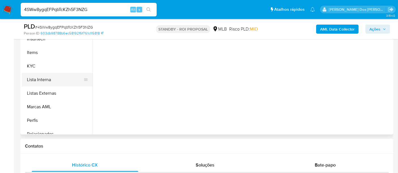
scroll to position [220, 0]
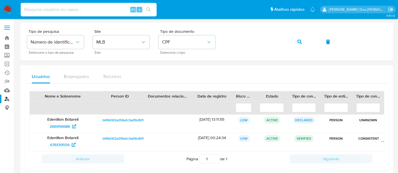
click at [71, 10] on input at bounding box center [89, 9] width 136 height 7
type input "630186778"
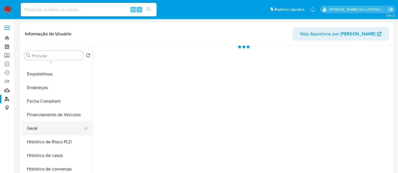
scroll to position [157, 0]
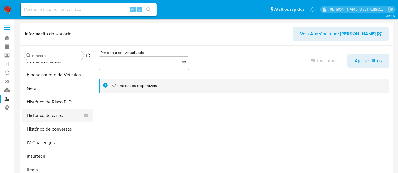
select select "10"
click at [46, 113] on button "Histórico de casos" at bounding box center [55, 116] width 66 height 14
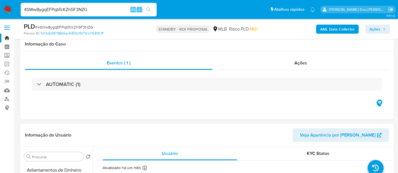
select select "10"
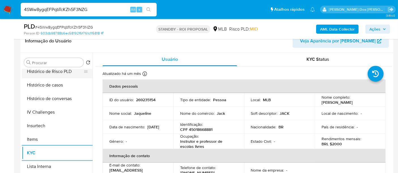
scroll to position [157, 0]
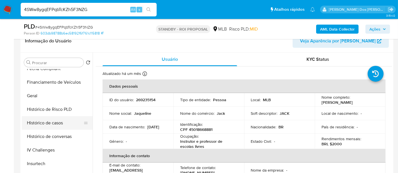
drag, startPoint x: 51, startPoint y: 125, endPoint x: 57, endPoint y: 124, distance: 6.3
click at [51, 125] on button "Histórico de casos" at bounding box center [55, 123] width 66 height 14
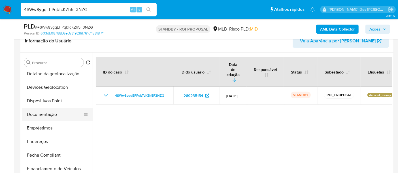
scroll to position [63, 0]
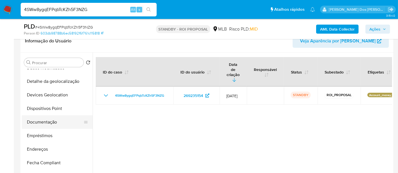
click at [45, 123] on button "Documentação" at bounding box center [55, 123] width 66 height 14
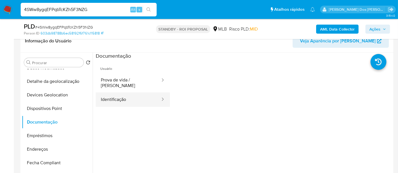
click at [114, 94] on button "Identificação" at bounding box center [128, 100] width 65 height 14
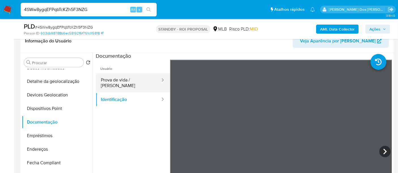
click at [135, 74] on button "Prova de vida / [PERSON_NAME]" at bounding box center [128, 82] width 65 height 19
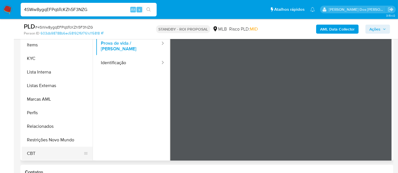
scroll to position [157, 0]
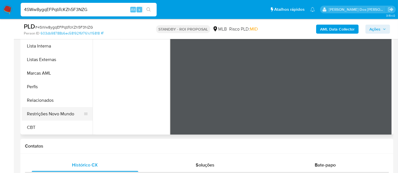
click at [61, 114] on button "Restrições Novo Mundo" at bounding box center [55, 114] width 66 height 14
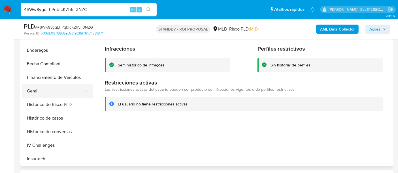
scroll to position [127, 0]
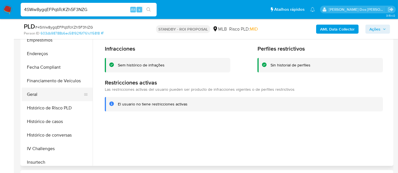
click at [39, 94] on button "Geral" at bounding box center [55, 95] width 66 height 14
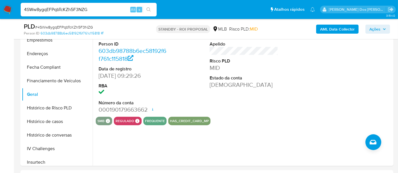
click at [87, 11] on input "4SWw8ygqEFPqbTcKZh5F3NZG" at bounding box center [89, 9] width 136 height 7
paste input "ox6iv83LDrN4OqZo6gLJLCWR"
type input "ox6iv83LDrN4OqZo6gLJLCWR"
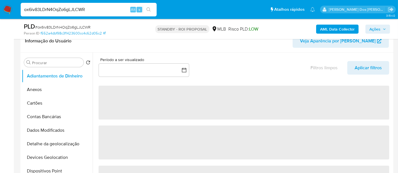
select select "10"
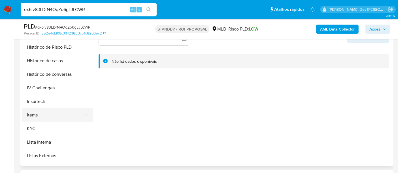
scroll to position [189, 0]
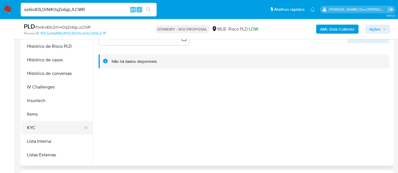
click at [29, 124] on button "KYC" at bounding box center [55, 128] width 66 height 14
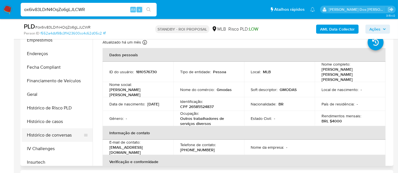
scroll to position [126, 0]
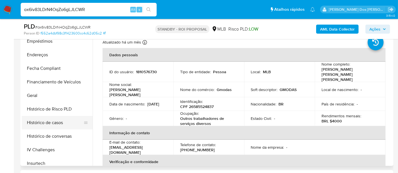
click at [52, 122] on button "Histórico de casos" at bounding box center [55, 123] width 66 height 14
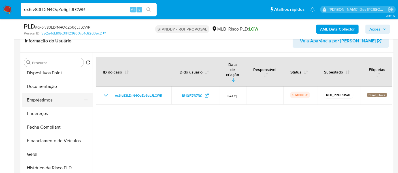
scroll to position [63, 0]
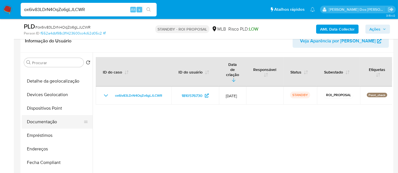
click at [47, 124] on button "Documentação" at bounding box center [55, 122] width 66 height 14
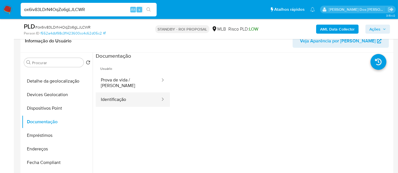
click at [124, 94] on button "Identificação" at bounding box center [128, 100] width 65 height 14
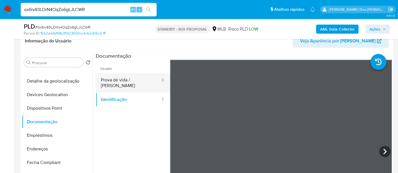
click at [113, 77] on button "Prova de vida / [PERSON_NAME]" at bounding box center [128, 82] width 65 height 19
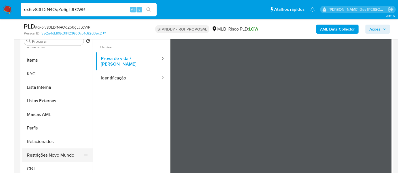
scroll to position [126, 0]
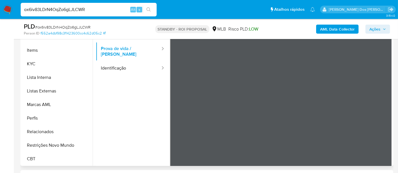
drag, startPoint x: 58, startPoint y: 147, endPoint x: 96, endPoint y: 145, distance: 37.5
click at [58, 146] on button "Restrições Novo Mundo" at bounding box center [57, 146] width 71 height 14
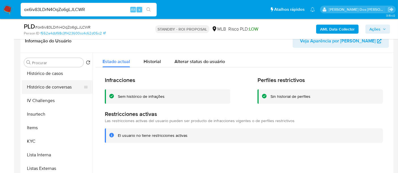
scroll to position [158, 0]
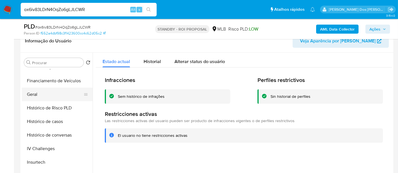
click at [35, 97] on button "Geral" at bounding box center [55, 95] width 66 height 14
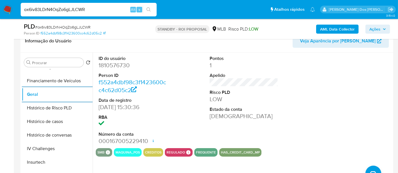
click at [95, 10] on input "ox6iv83LDrN4OqZo6gLJLCWR" at bounding box center [89, 9] width 136 height 7
paste input "dWrWyBtW8IGTx8100pzPZL8x"
type input "dWrWyBtW8IGTx8100pzPZL8x"
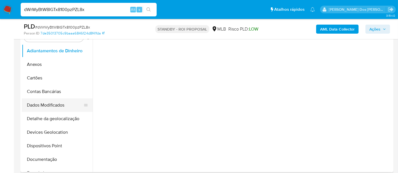
scroll to position [126, 0]
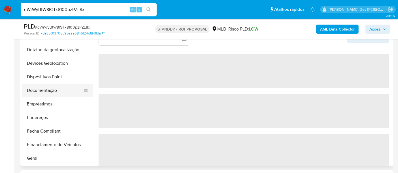
select select "10"
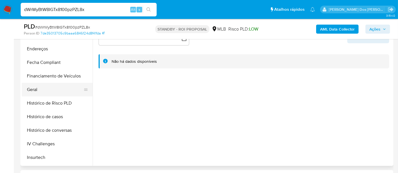
scroll to position [189, 0]
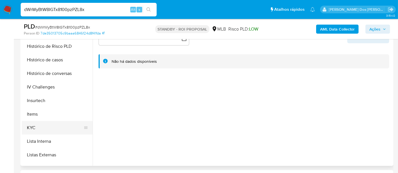
drag, startPoint x: 35, startPoint y: 125, endPoint x: 51, endPoint y: 131, distance: 16.3
click at [36, 125] on button "KYC" at bounding box center [55, 128] width 66 height 14
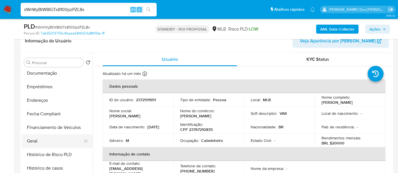
scroll to position [126, 0]
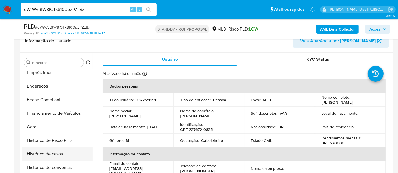
click at [52, 150] on button "Histórico de casos" at bounding box center [55, 155] width 66 height 14
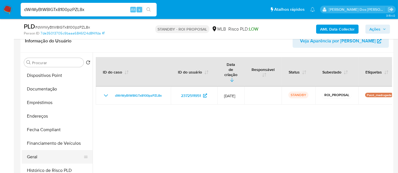
scroll to position [31, 0]
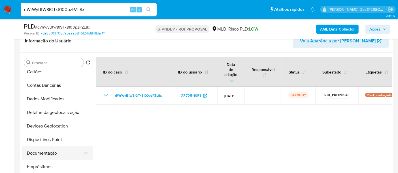
click at [50, 153] on button "Documentação" at bounding box center [55, 154] width 66 height 14
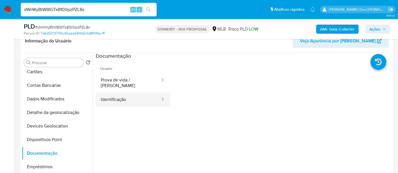
click at [127, 94] on button "Identificação" at bounding box center [128, 100] width 65 height 14
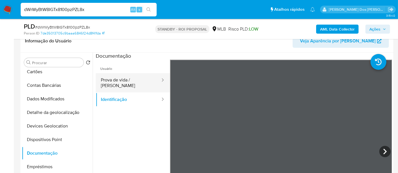
click at [139, 82] on button "Prova de vida / [PERSON_NAME]" at bounding box center [128, 82] width 65 height 19
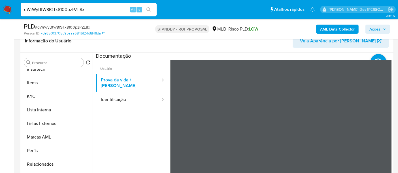
scroll to position [253, 0]
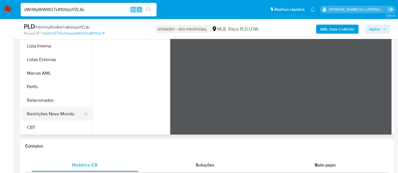
click at [65, 113] on button "Restrições Novo Mundo" at bounding box center [55, 114] width 66 height 14
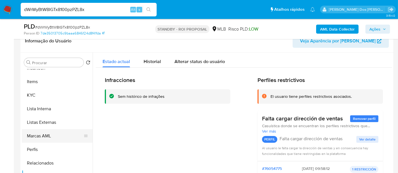
scroll to position [158, 0]
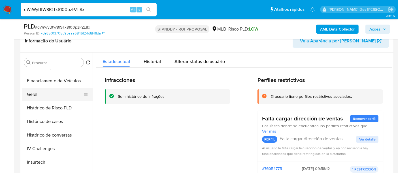
click at [31, 93] on button "Geral" at bounding box center [55, 95] width 66 height 14
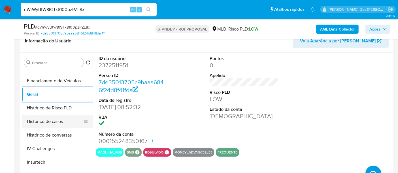
scroll to position [253, 0]
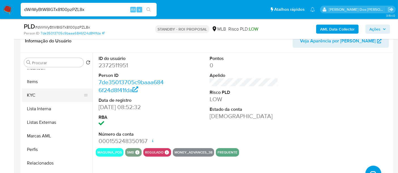
click at [33, 92] on button "KYC" at bounding box center [55, 96] width 66 height 14
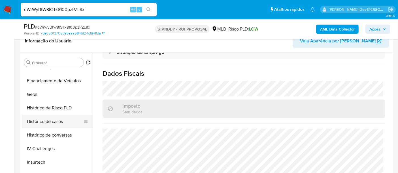
scroll to position [127, 0]
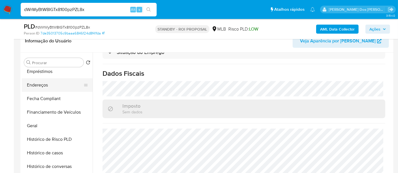
drag, startPoint x: 40, startPoint y: 82, endPoint x: 47, endPoint y: 85, distance: 7.7
click at [40, 82] on button "Endereços" at bounding box center [55, 86] width 66 height 14
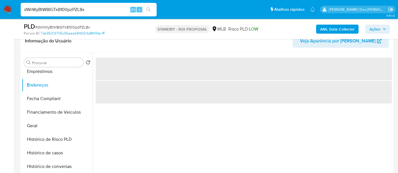
scroll to position [63, 0]
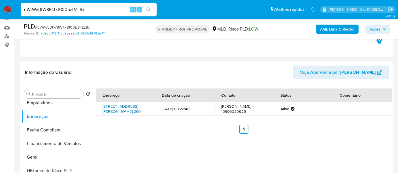
click at [125, 110] on link "[STREET_ADDRESS][PERSON_NAME] 260" at bounding box center [122, 109] width 38 height 11
drag, startPoint x: 99, startPoint y: 102, endPoint x: 110, endPoint y: 108, distance: 12.1
click at [110, 108] on td "[STREET_ADDRESS][PERSON_NAME] 260" at bounding box center [125, 109] width 59 height 14
copy link "[STREET_ADDRESS][PERSON_NAME],"
